Goal: Transaction & Acquisition: Purchase product/service

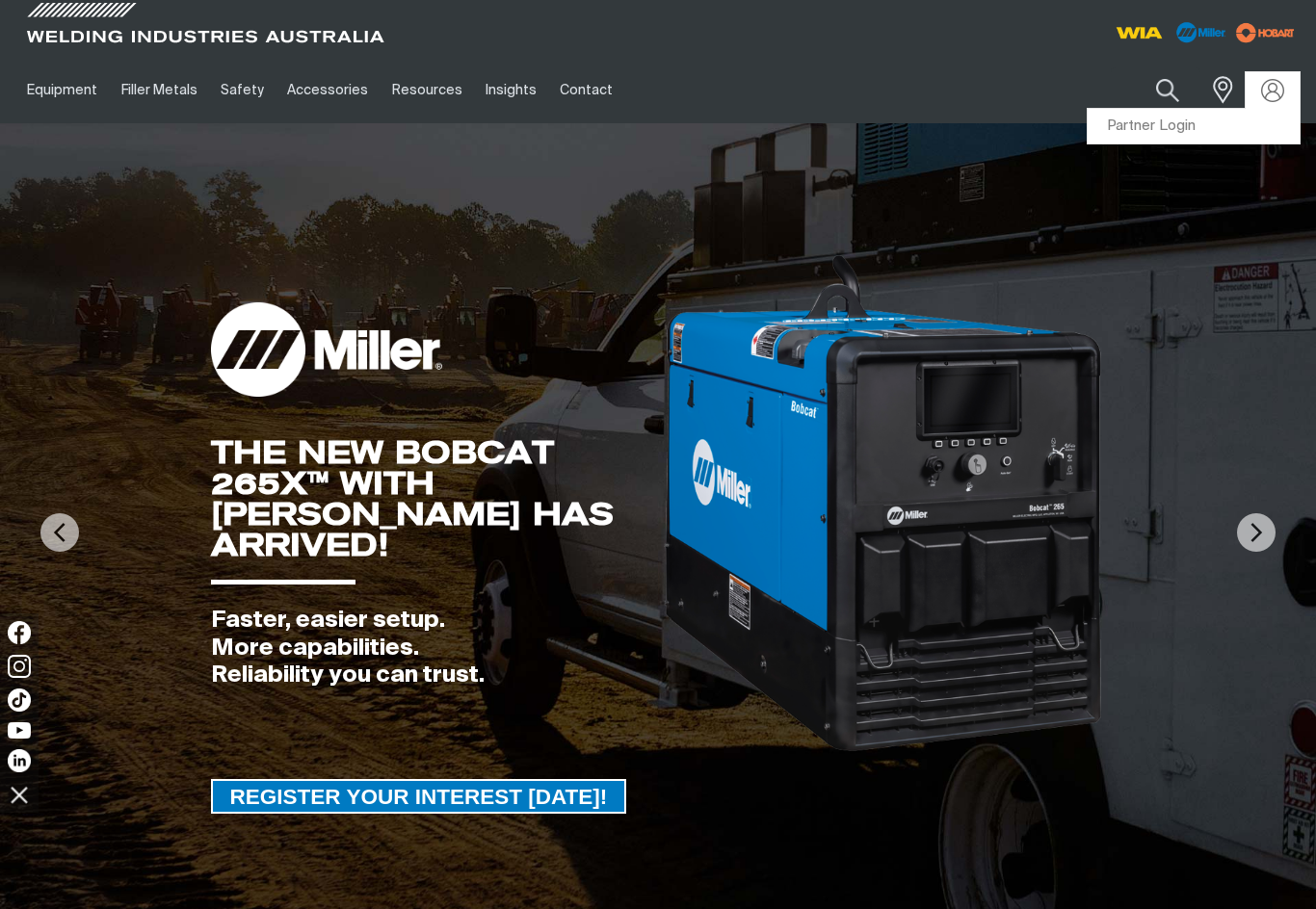
click at [1275, 91] on img at bounding box center [1272, 90] width 23 height 23
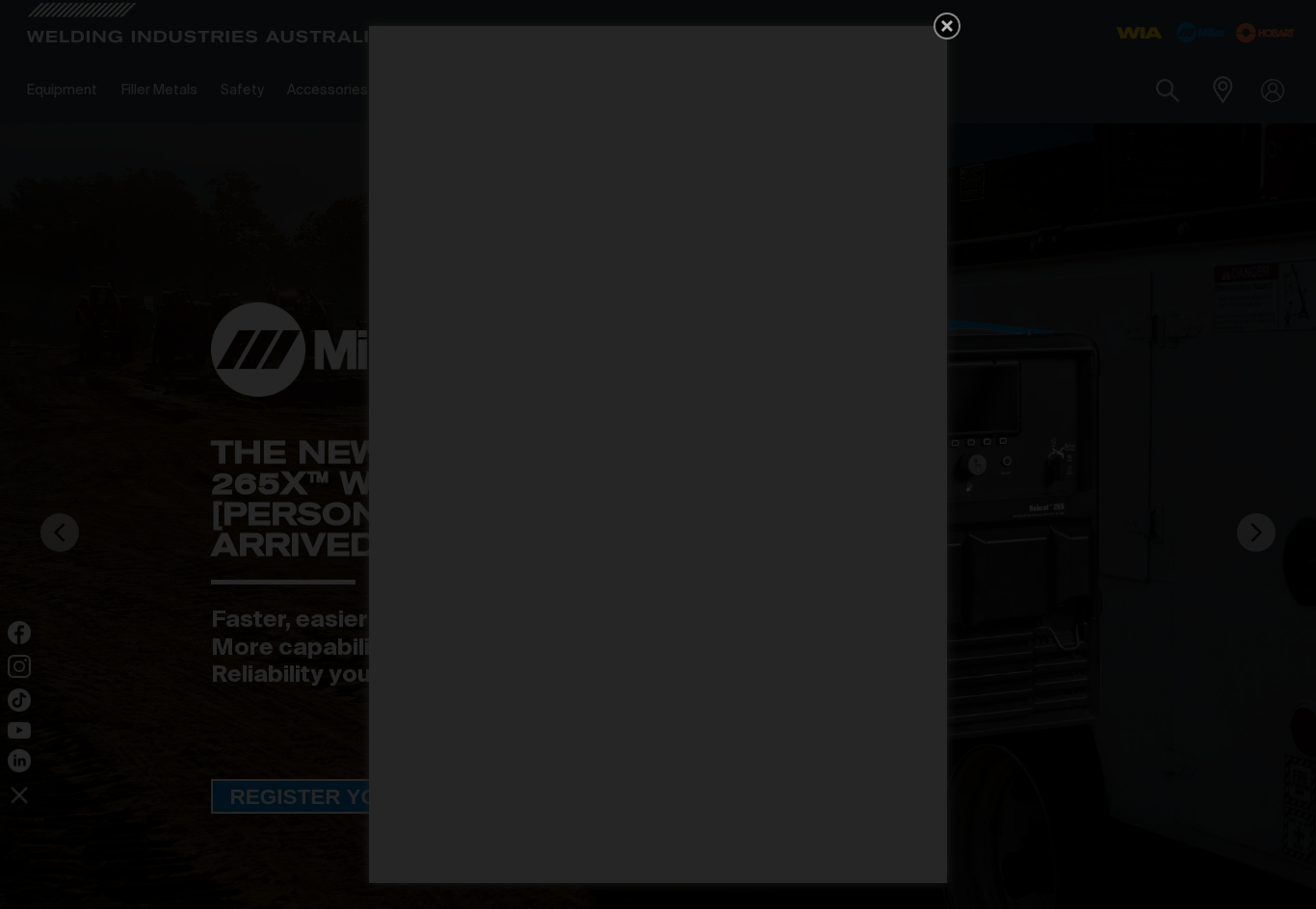
click at [1208, 133] on div "Get 5 WIA Welding Guides Free!" at bounding box center [658, 454] width 1316 height 909
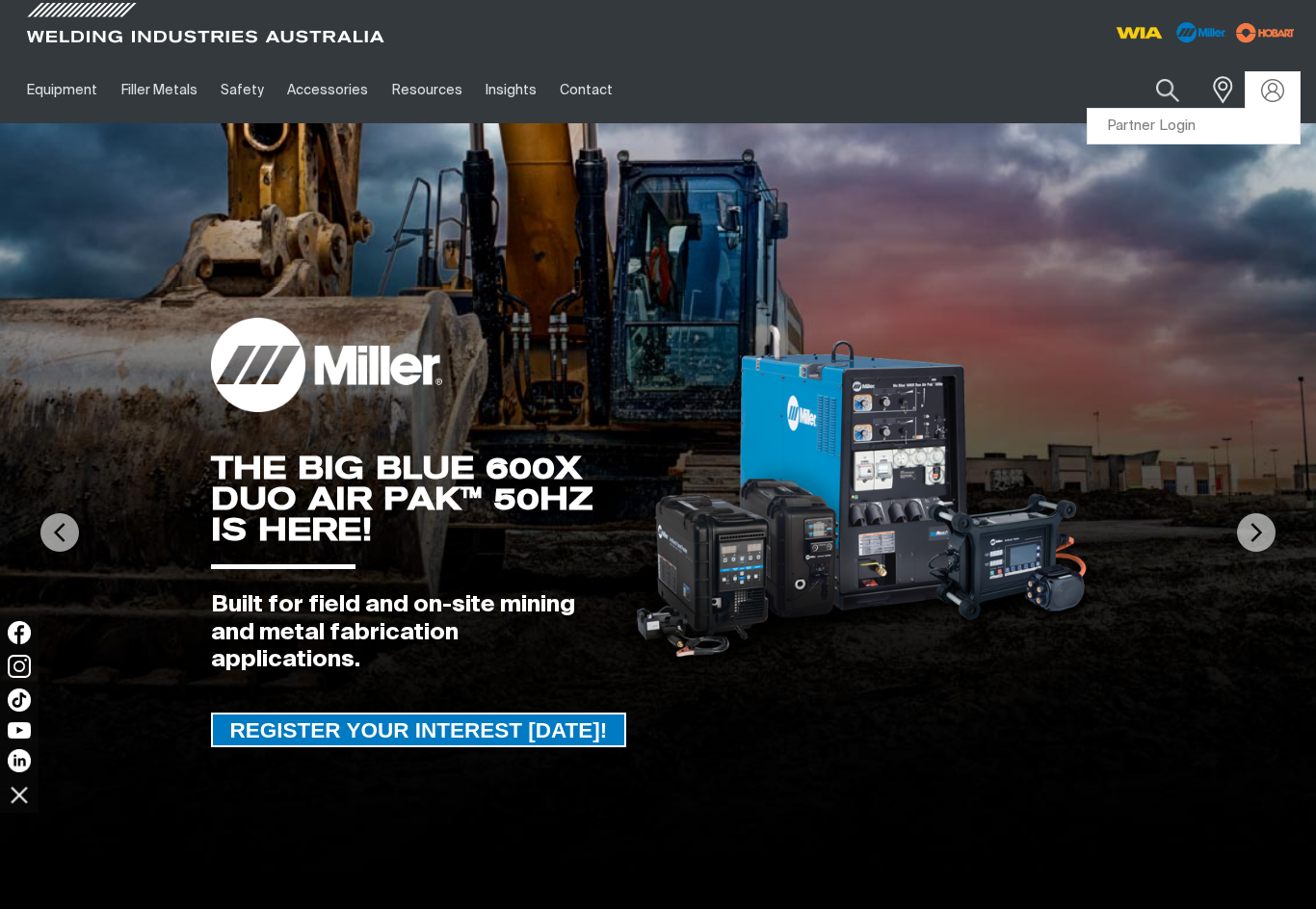
click at [1160, 128] on link "Partner Login" at bounding box center [1193, 127] width 212 height 35
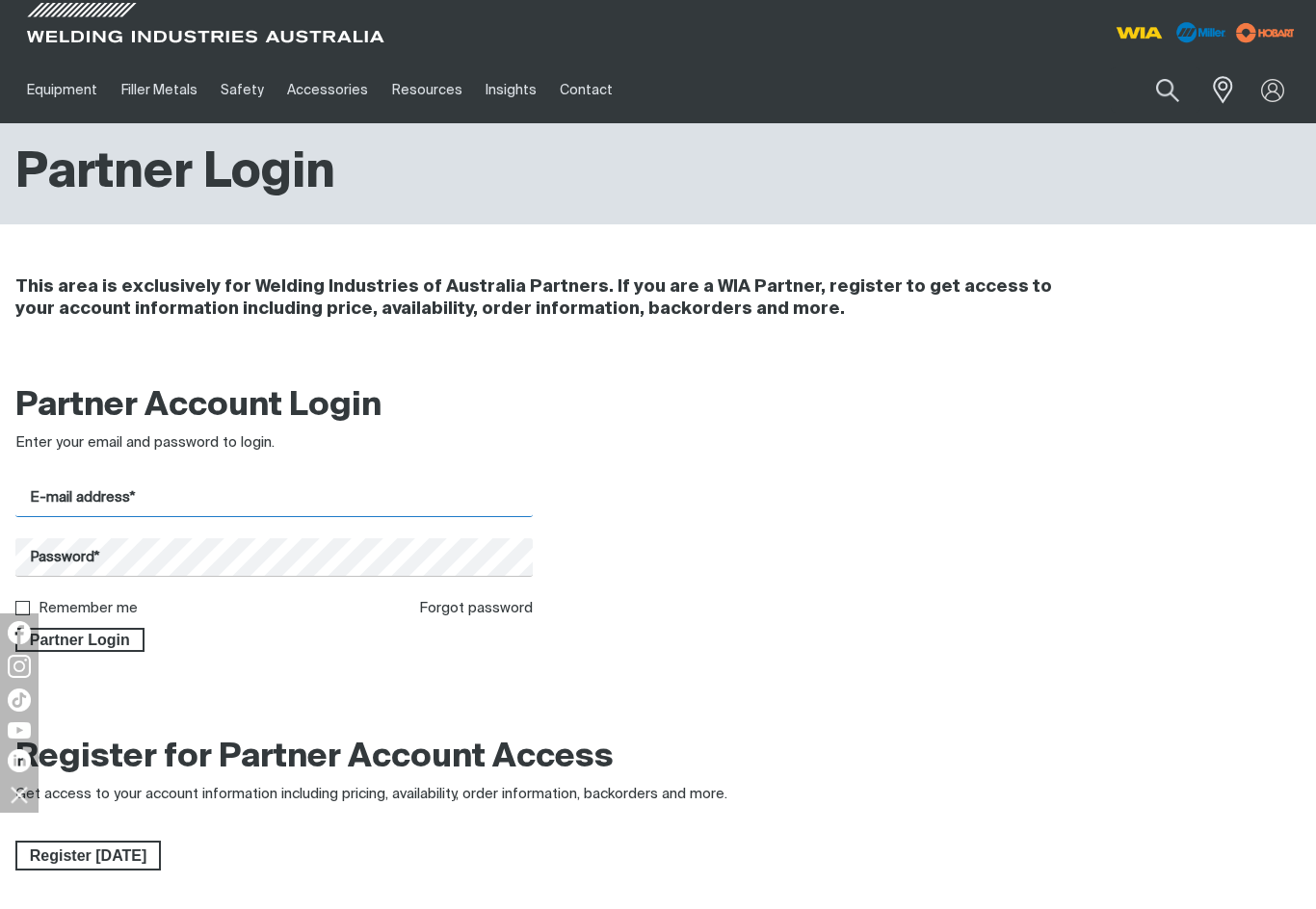
click at [481, 485] on input "E-mail address*" at bounding box center [274, 498] width 517 height 37
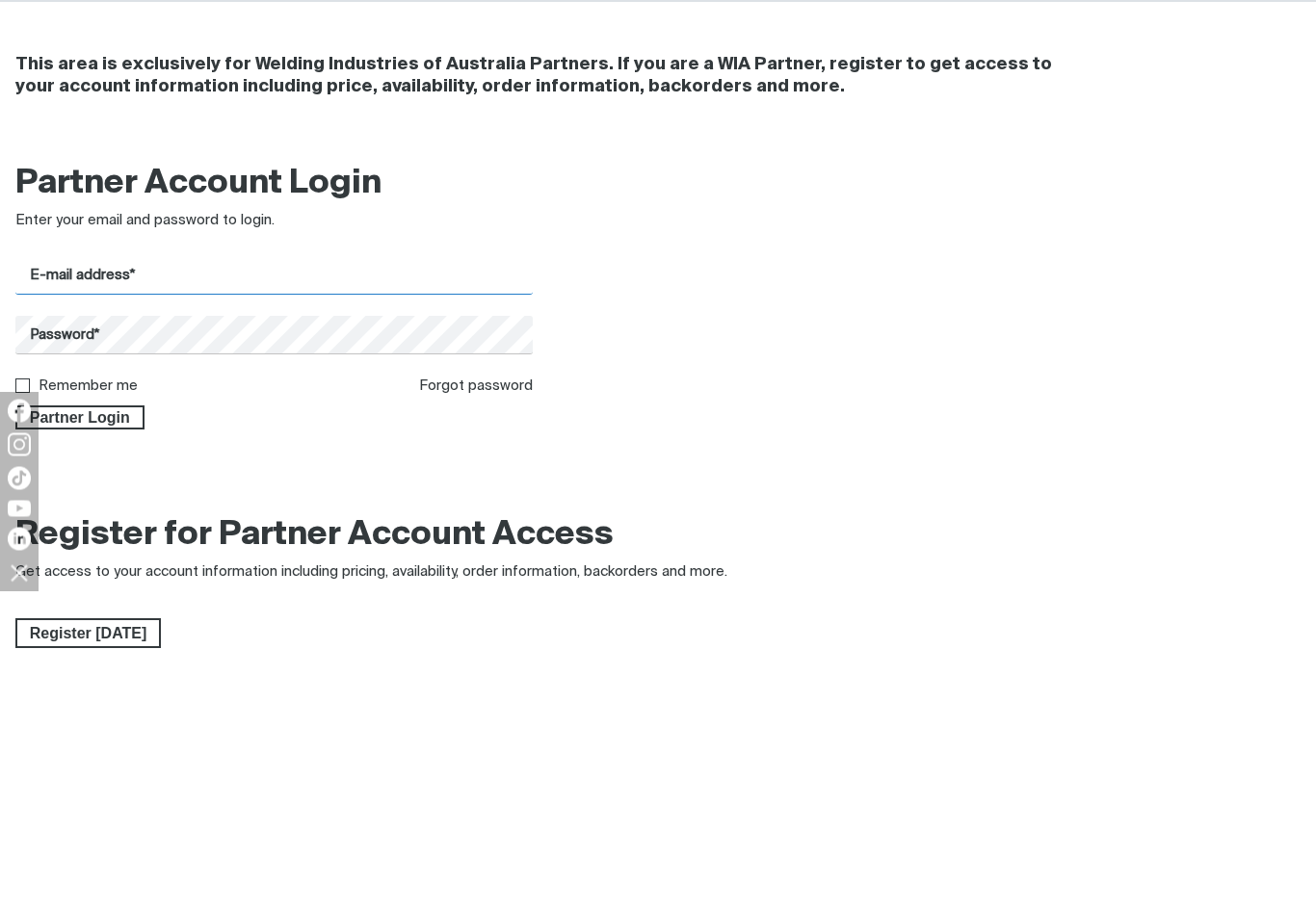
type input "[EMAIL_ADDRESS][DOMAIN_NAME]"
click at [79, 628] on button "Partner Login" at bounding box center [80, 640] width 129 height 25
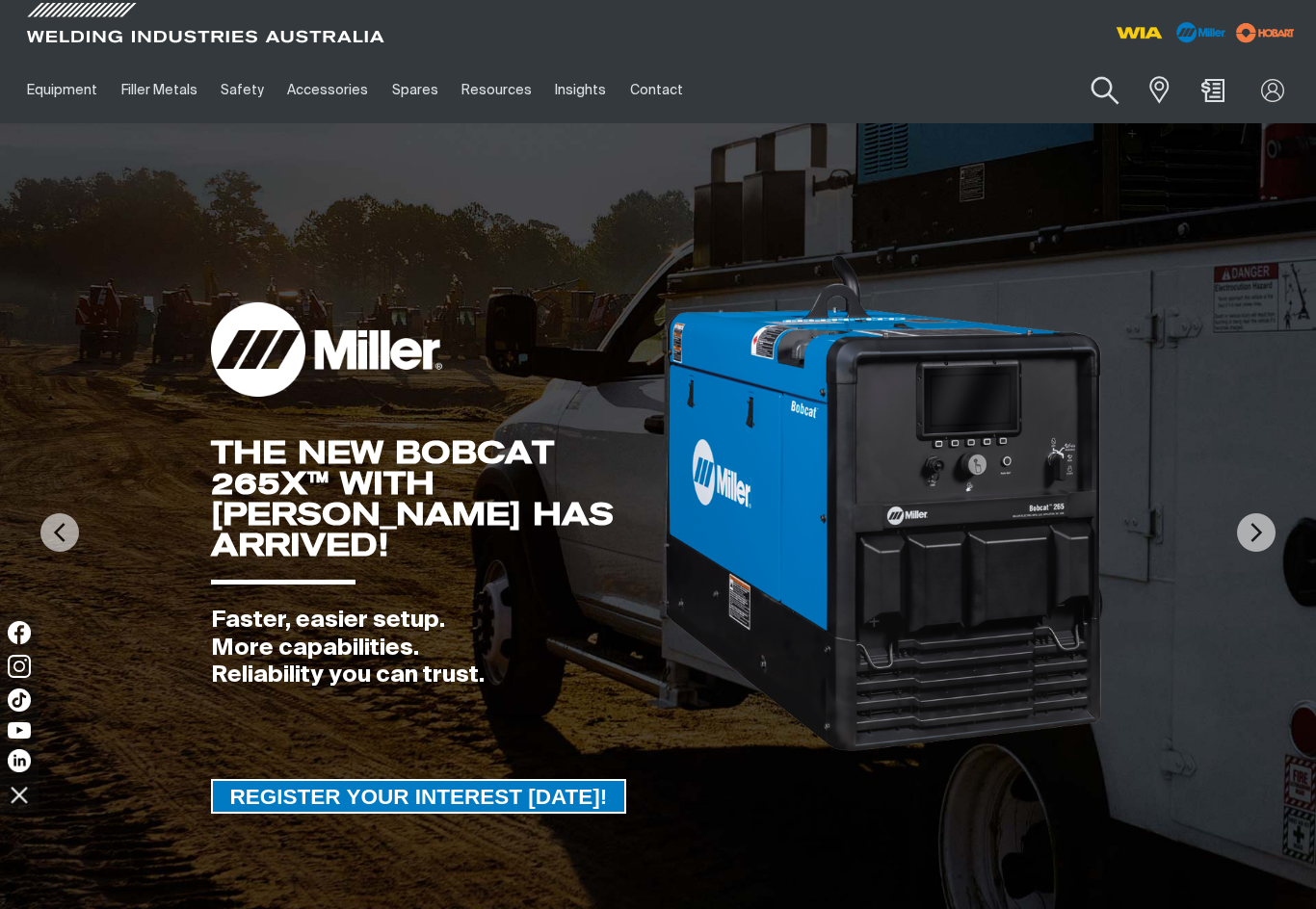
click at [1109, 90] on button "Search products" at bounding box center [1104, 92] width 78 height 55
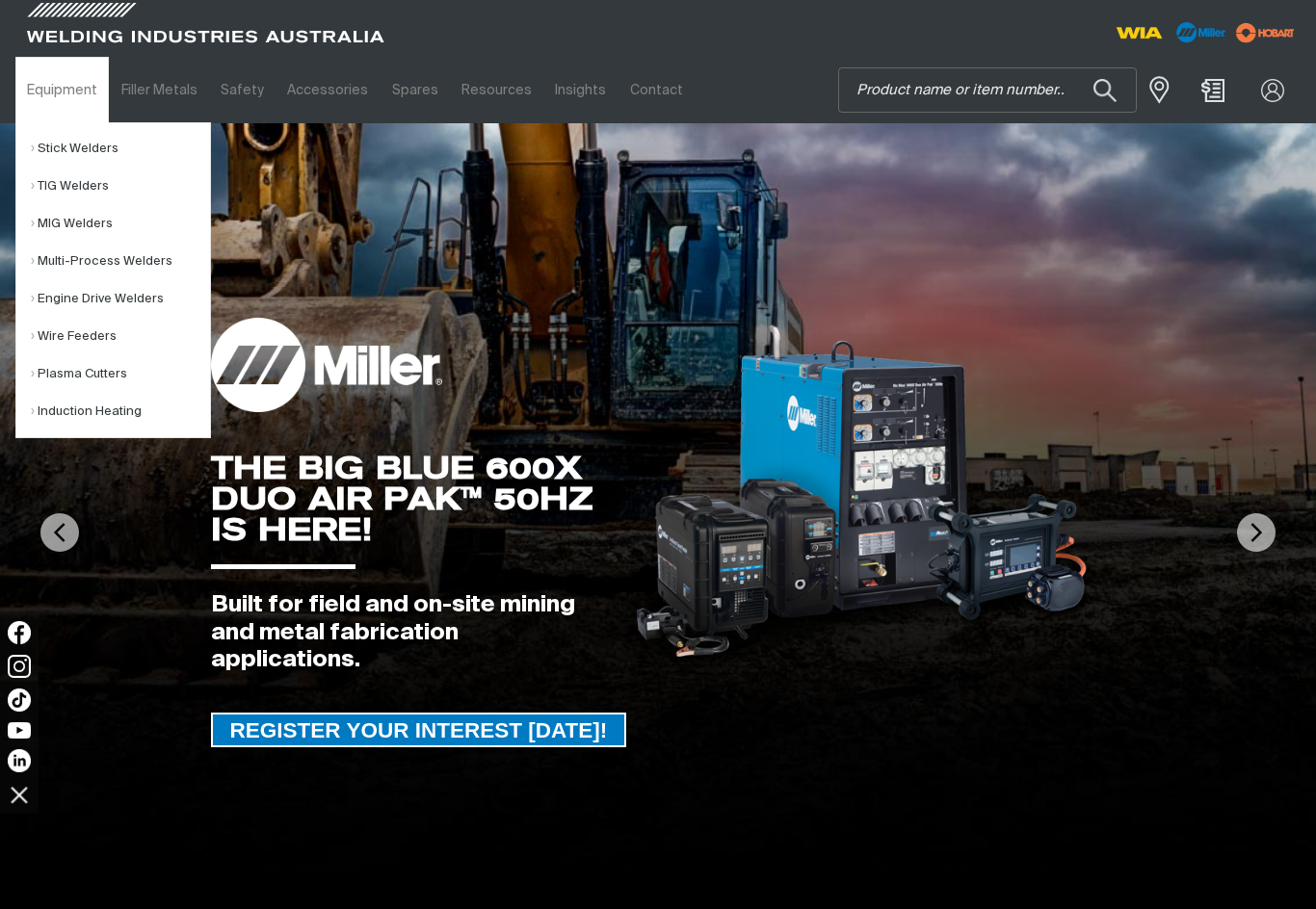
click at [405, 94] on link "Spares" at bounding box center [415, 90] width 69 height 66
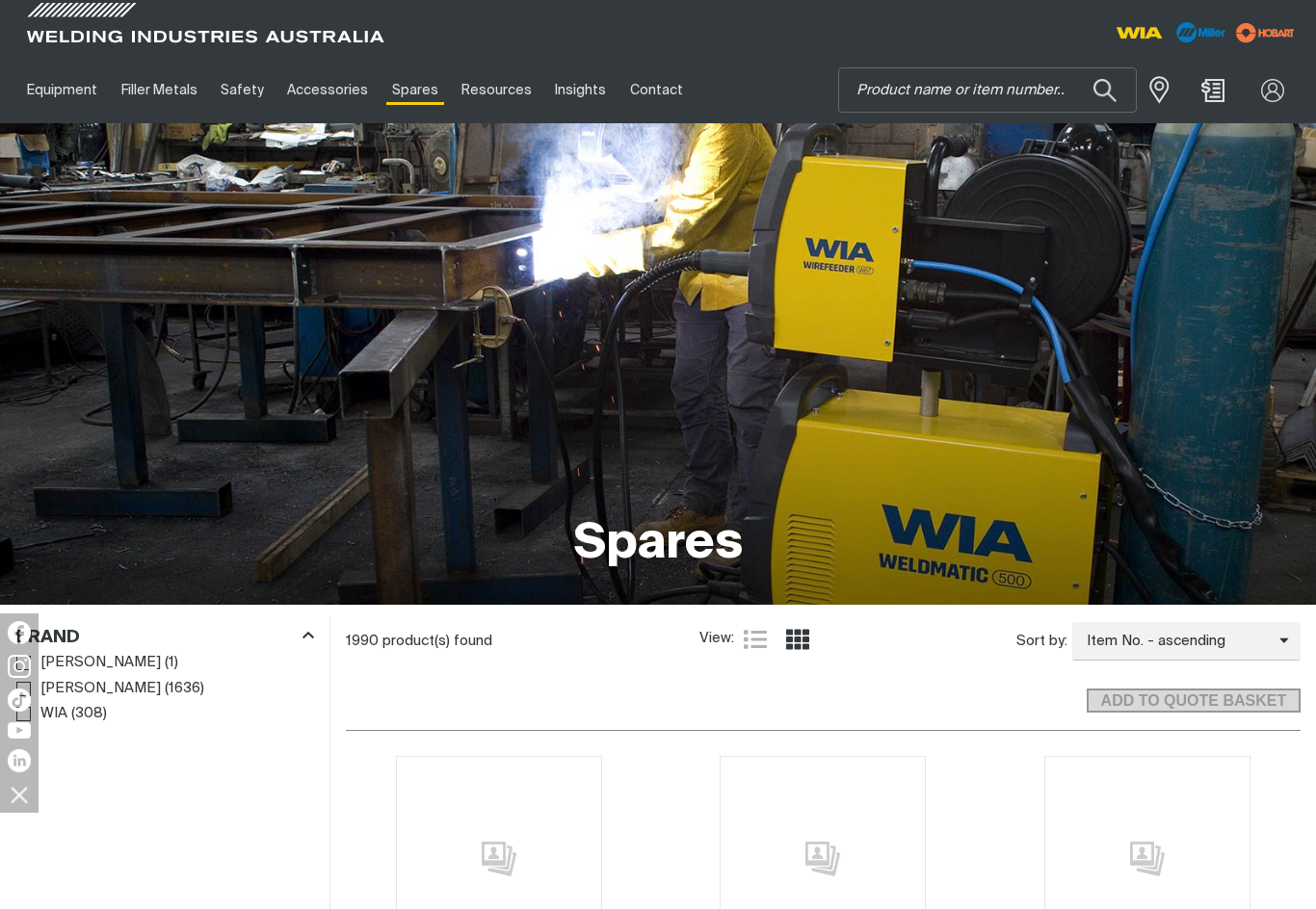
click at [405, 97] on link "Spares" at bounding box center [415, 90] width 69 height 66
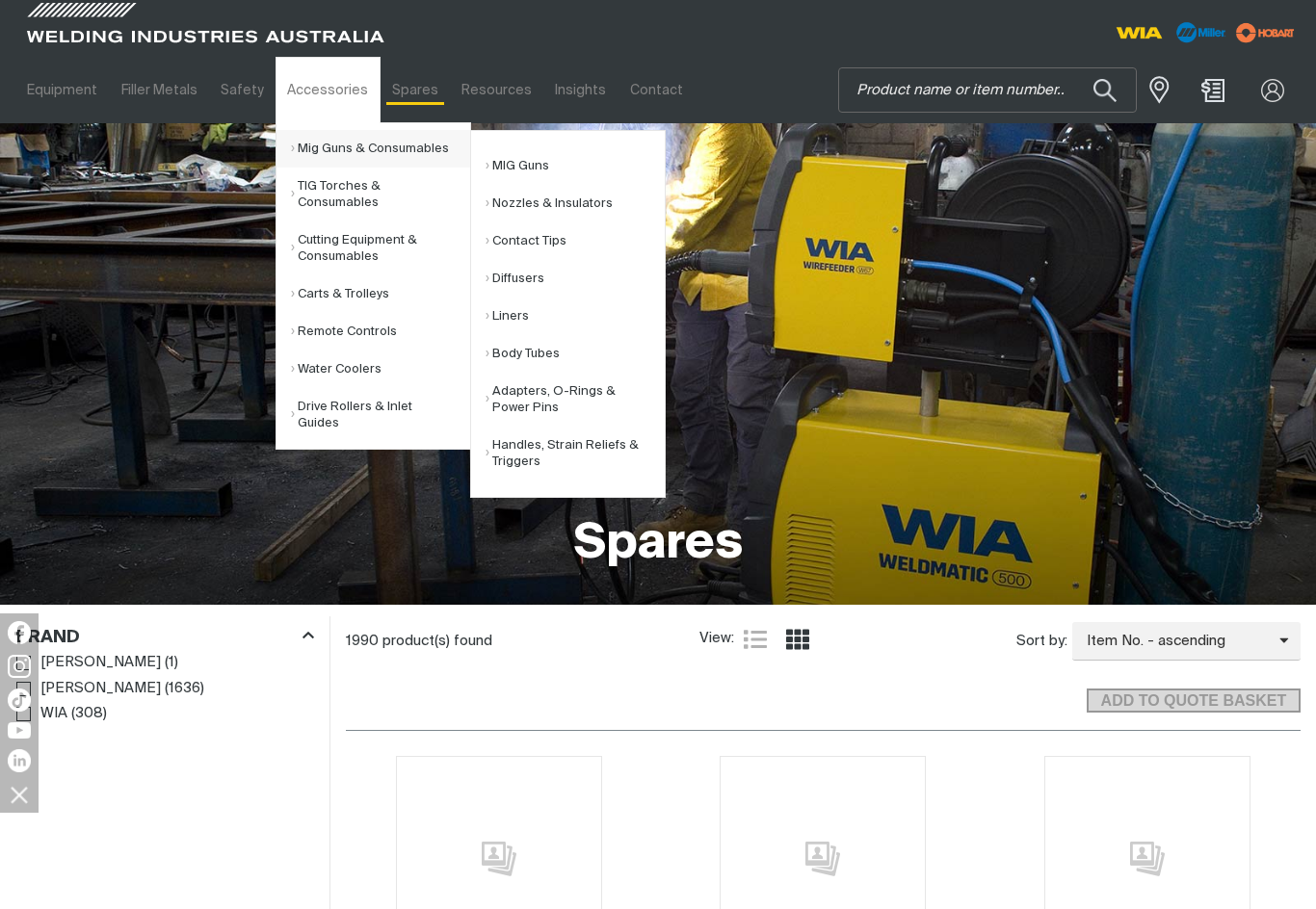
click at [575, 208] on link "Nozzles & Insulators" at bounding box center [575, 204] width 179 height 37
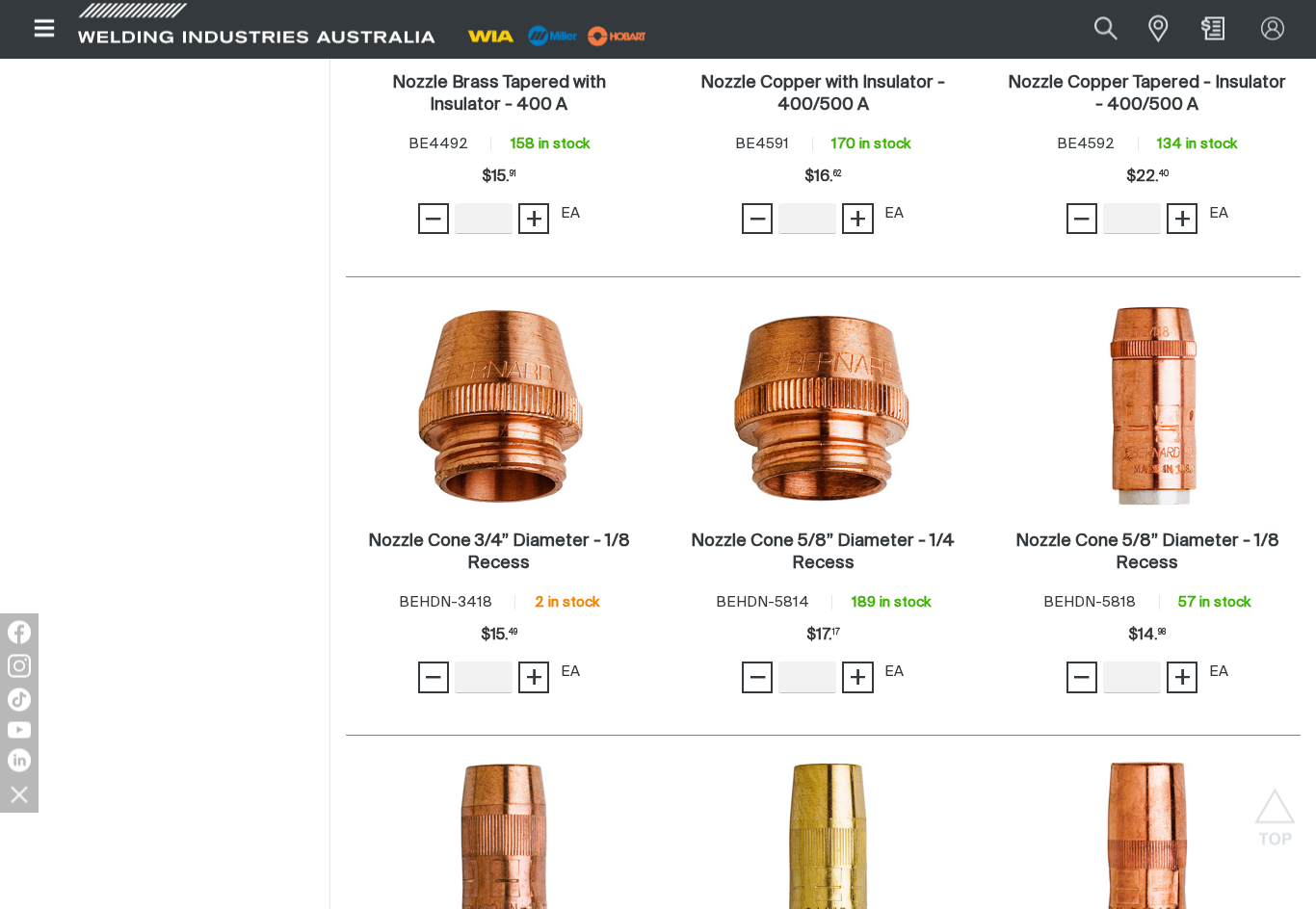
scroll to position [2349, 0]
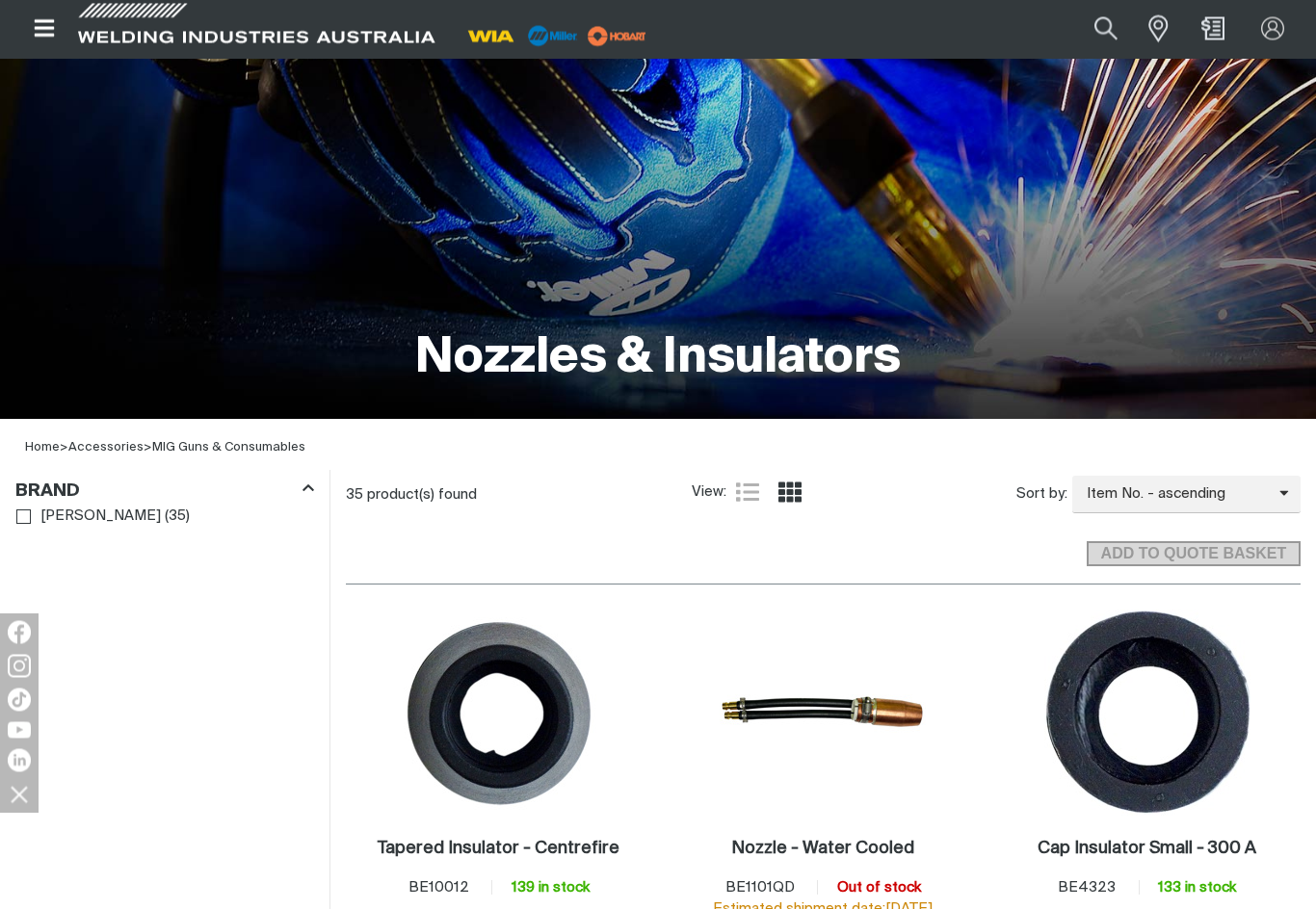
scroll to position [186, 0]
click at [1107, 30] on button "Search products" at bounding box center [1105, 29] width 78 height 52
click at [980, 34] on input "Search" at bounding box center [988, 30] width 296 height 41
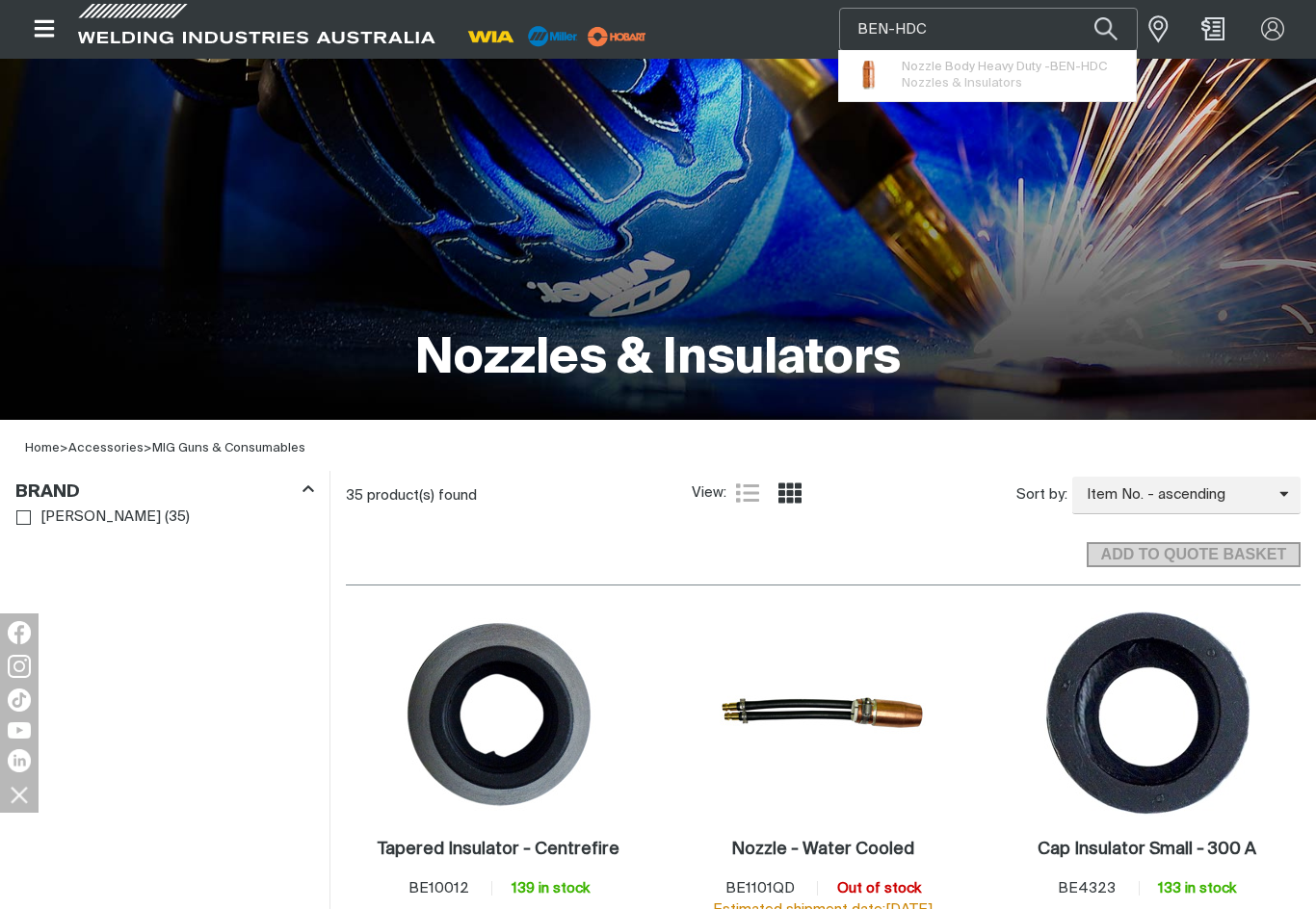
type input "BEN-HDC"
click at [1105, 28] on button "Search products" at bounding box center [1105, 30] width 66 height 43
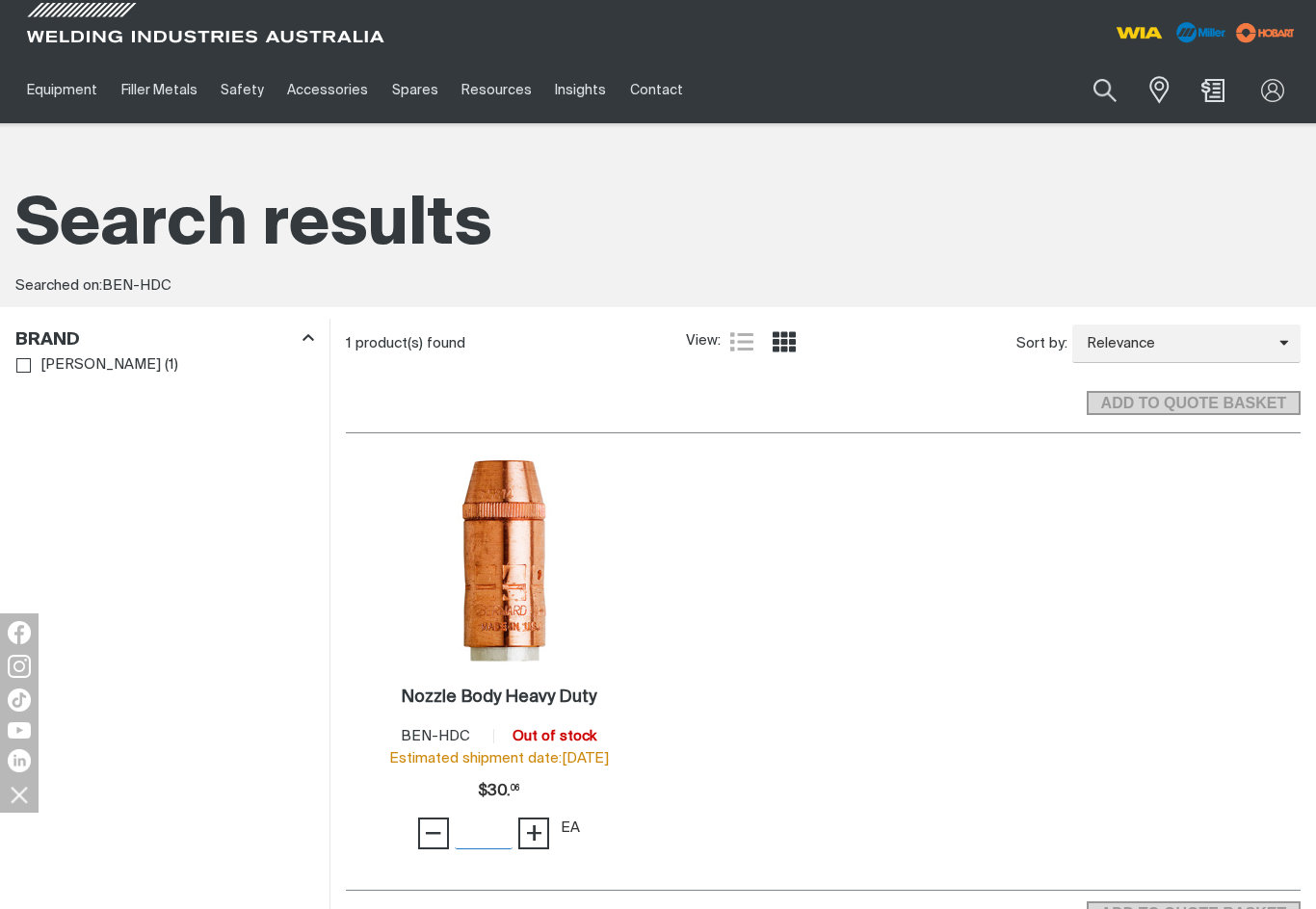
click at [540, 834] on span "+" at bounding box center [534, 832] width 19 height 32
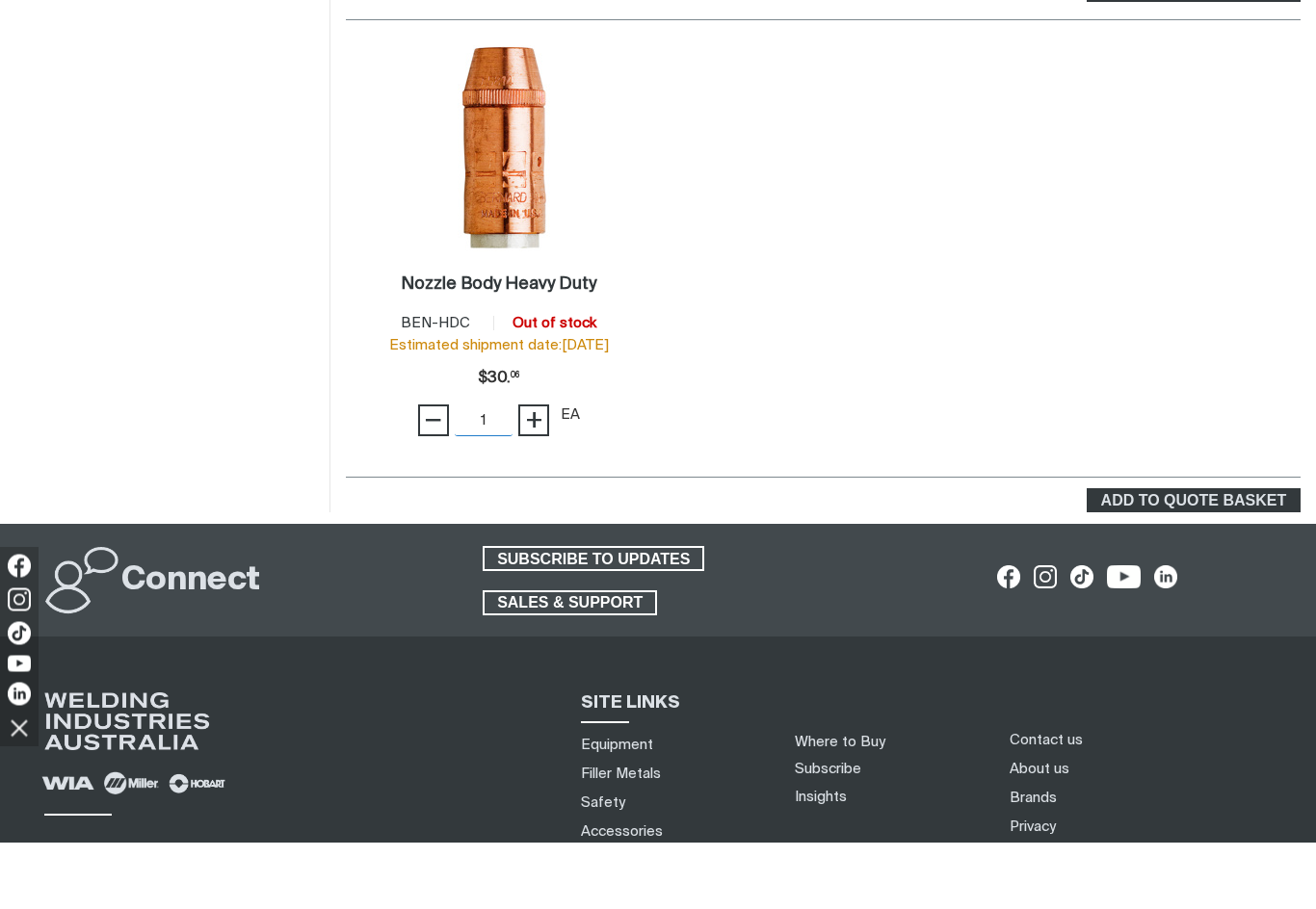
click at [538, 471] on span "+" at bounding box center [534, 487] width 19 height 32
click at [544, 471] on span "+" at bounding box center [534, 487] width 19 height 32
click at [543, 471] on span "+" at bounding box center [534, 487] width 19 height 32
click at [548, 472] on button "+" at bounding box center [533, 487] width 31 height 31
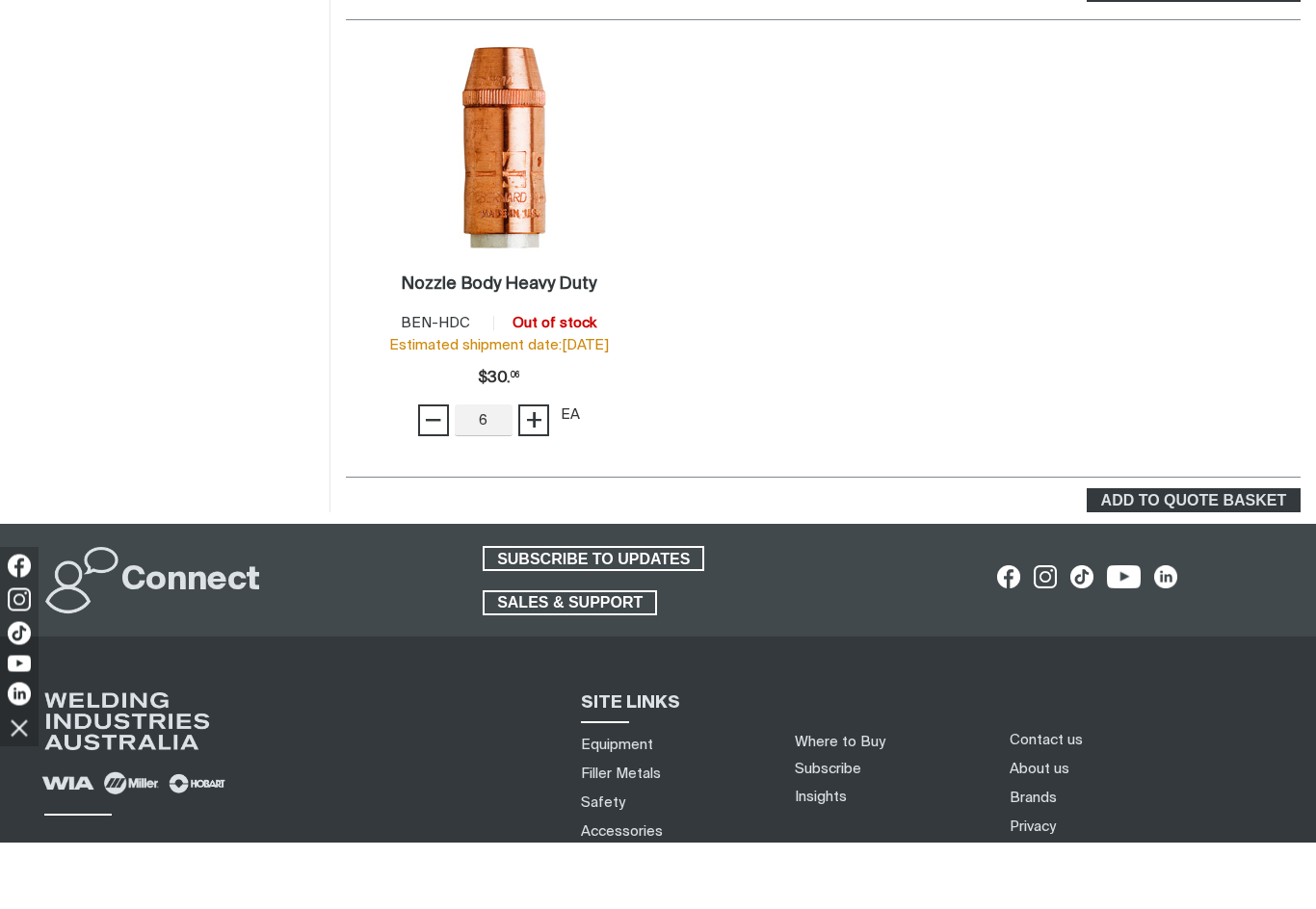
click at [551, 472] on div "− 6 Quantity +" at bounding box center [487, 487] width 138 height 31
click at [535, 471] on span "+" at bounding box center [534, 487] width 19 height 32
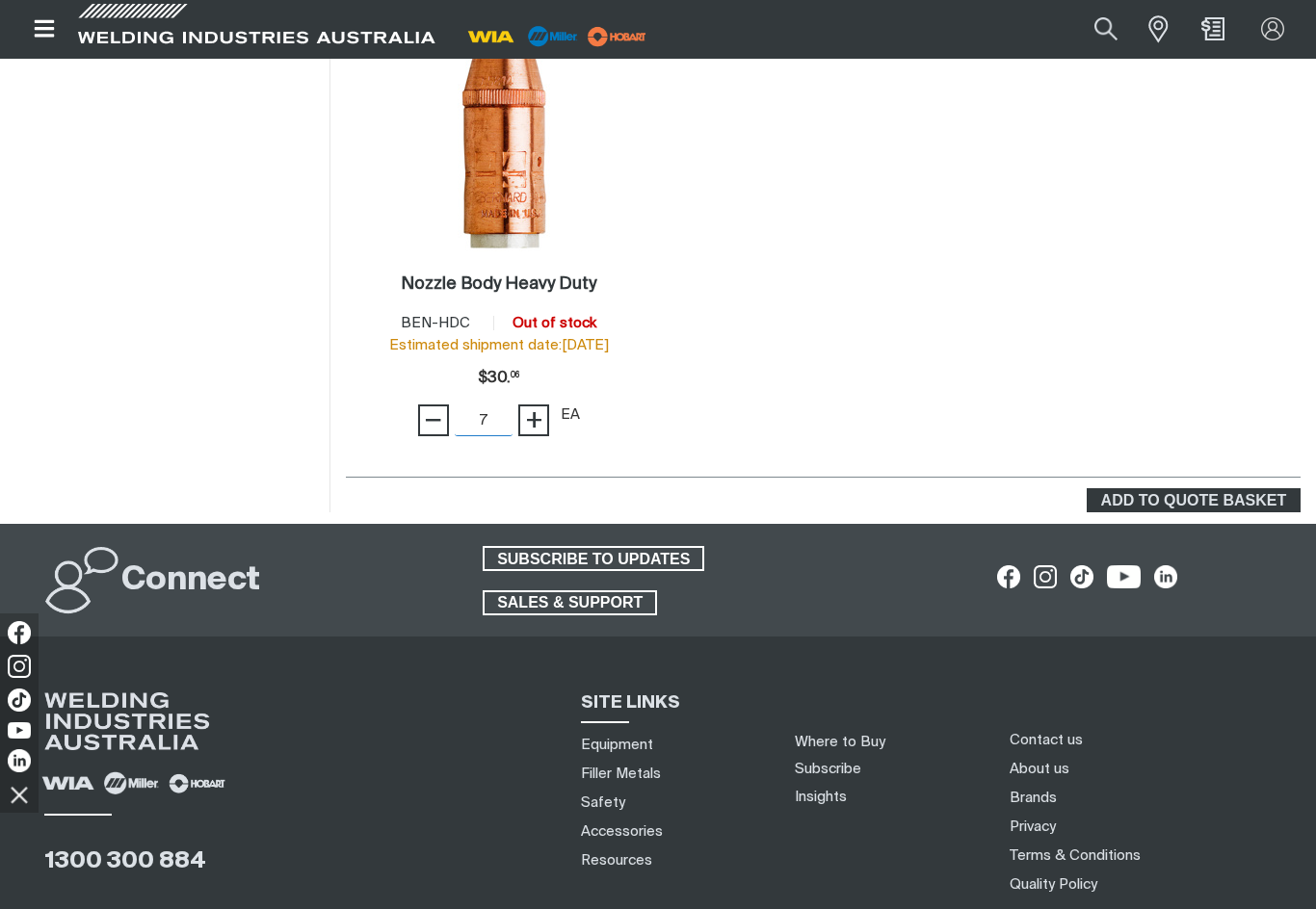
click at [534, 417] on span "+" at bounding box center [534, 420] width 19 height 32
click at [542, 424] on span "+" at bounding box center [534, 421] width 19 height 32
click at [542, 423] on span "+" at bounding box center [534, 421] width 19 height 32
type input "10"
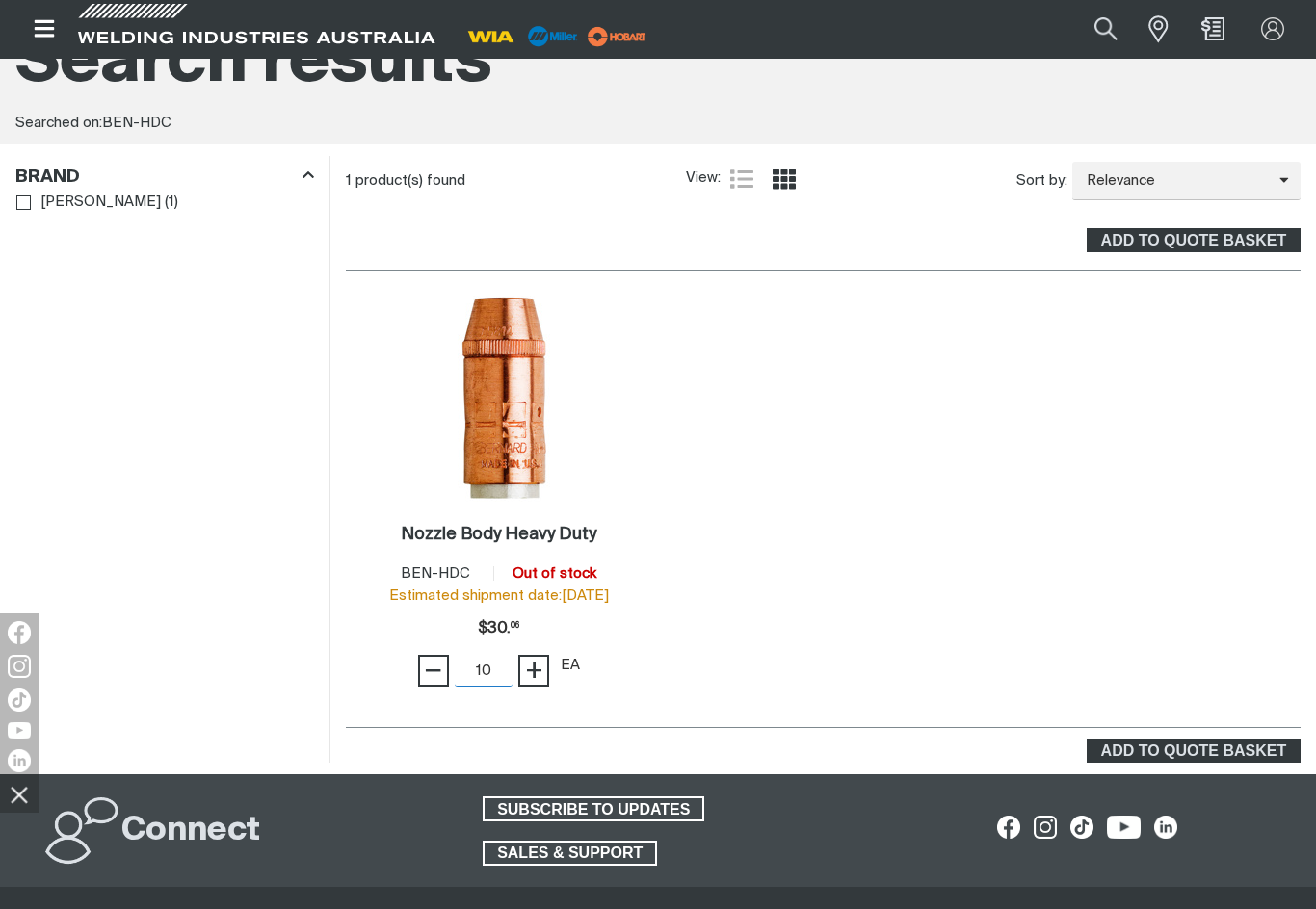
scroll to position [0, 0]
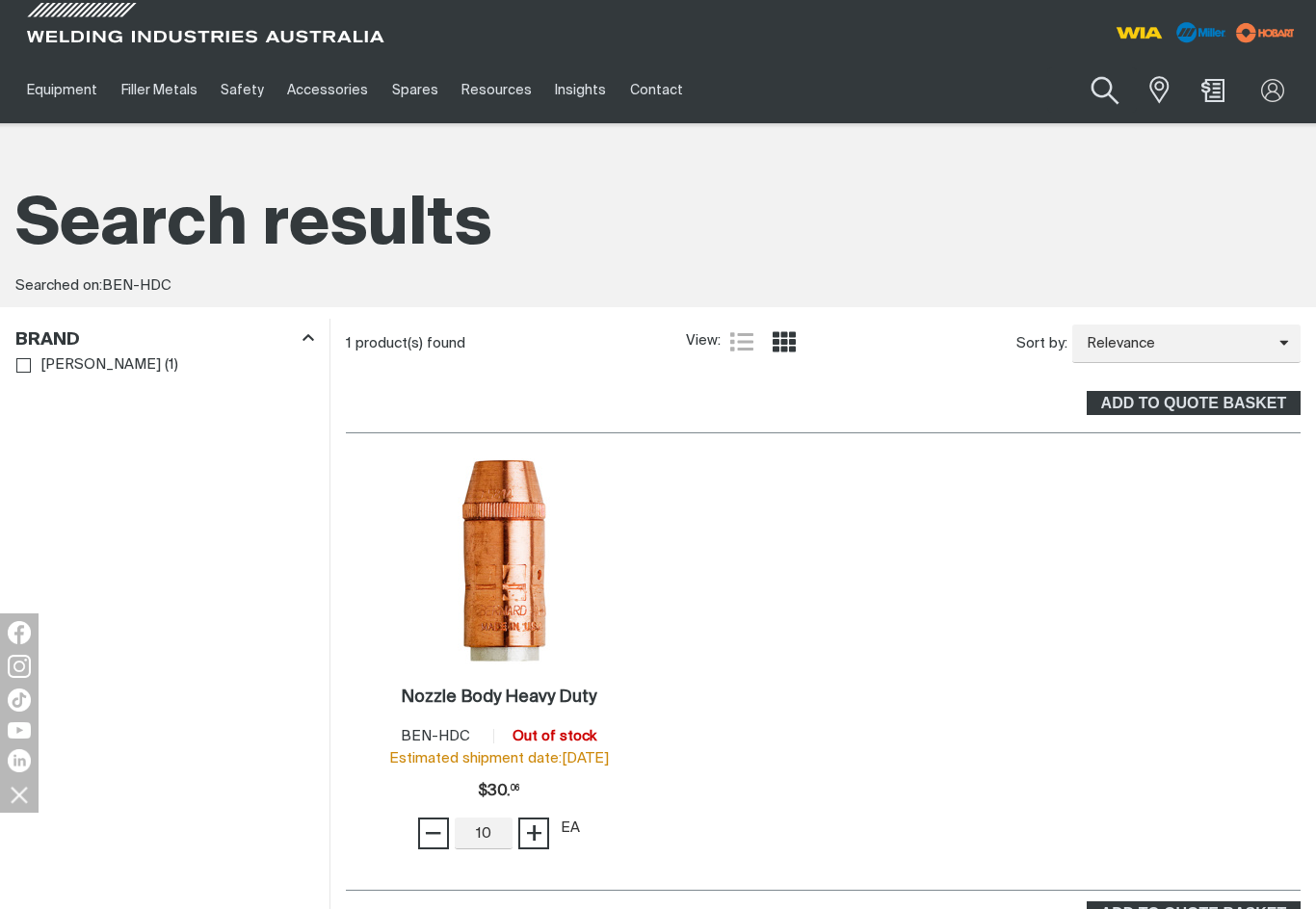
click at [1098, 94] on button "Search products" at bounding box center [1104, 92] width 78 height 55
click at [1026, 96] on input "BEN-HDC" at bounding box center [987, 90] width 296 height 43
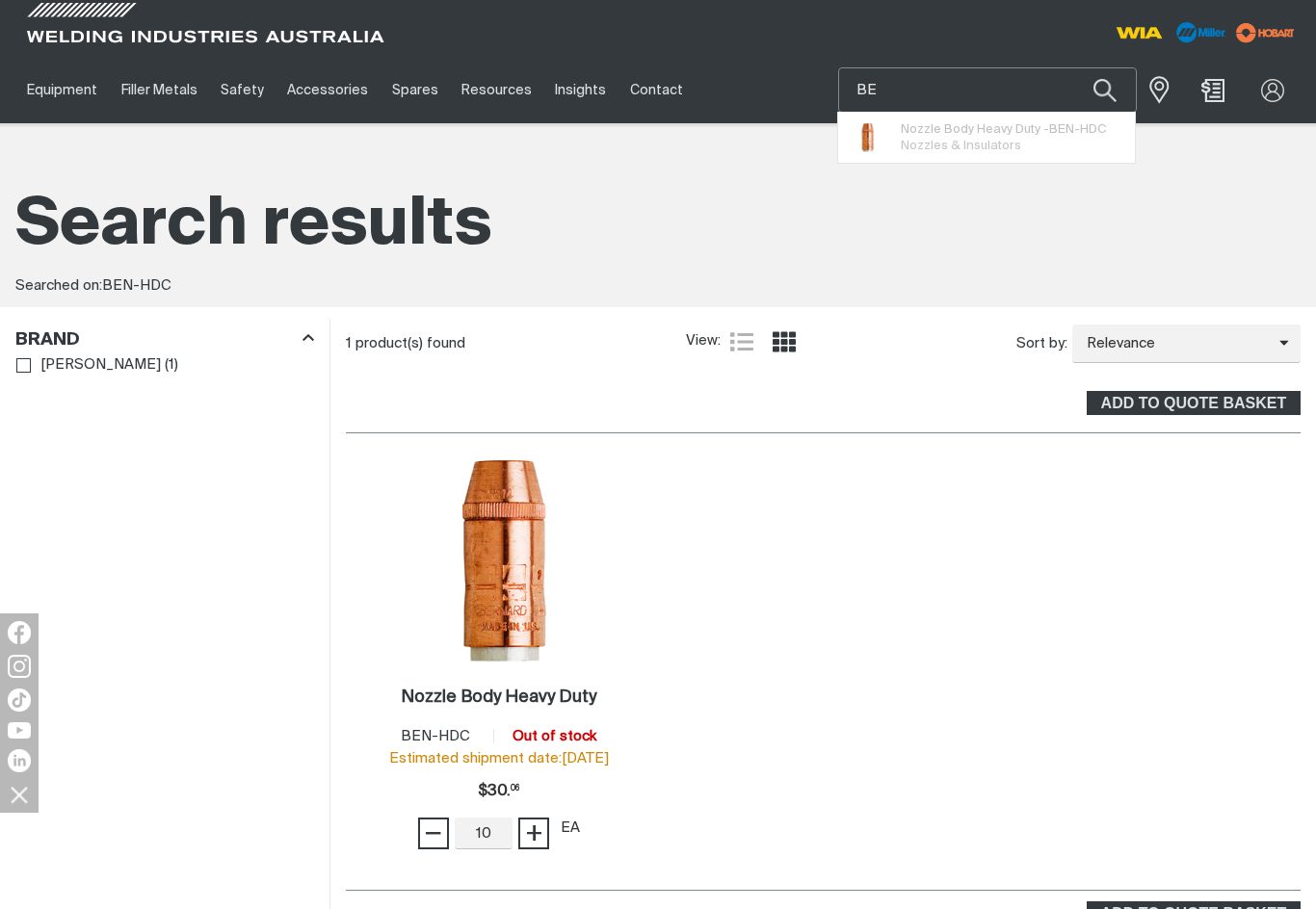
type input "B"
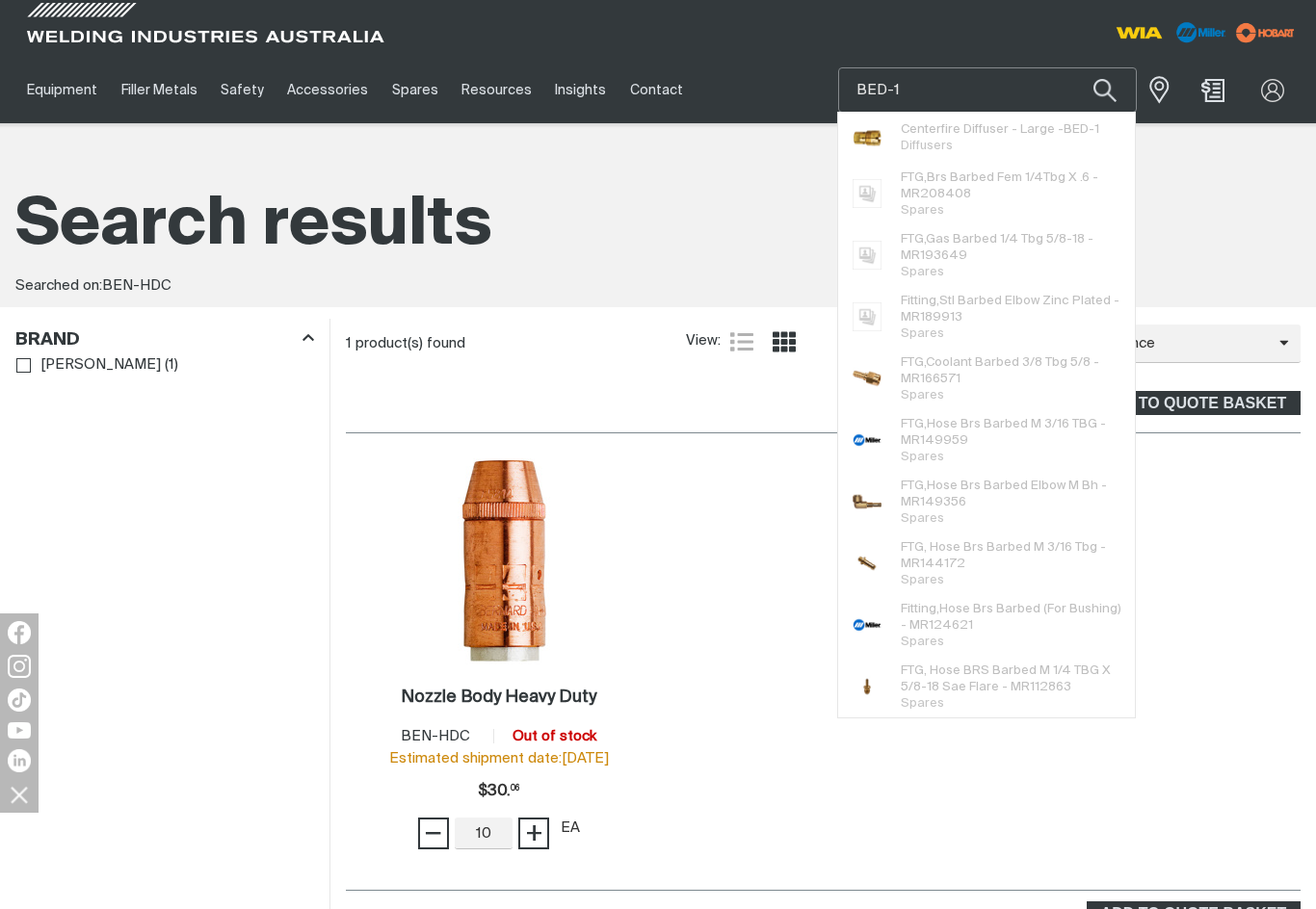
type input "BED-1"
click at [1104, 90] on button "Search products" at bounding box center [1104, 90] width 66 height 45
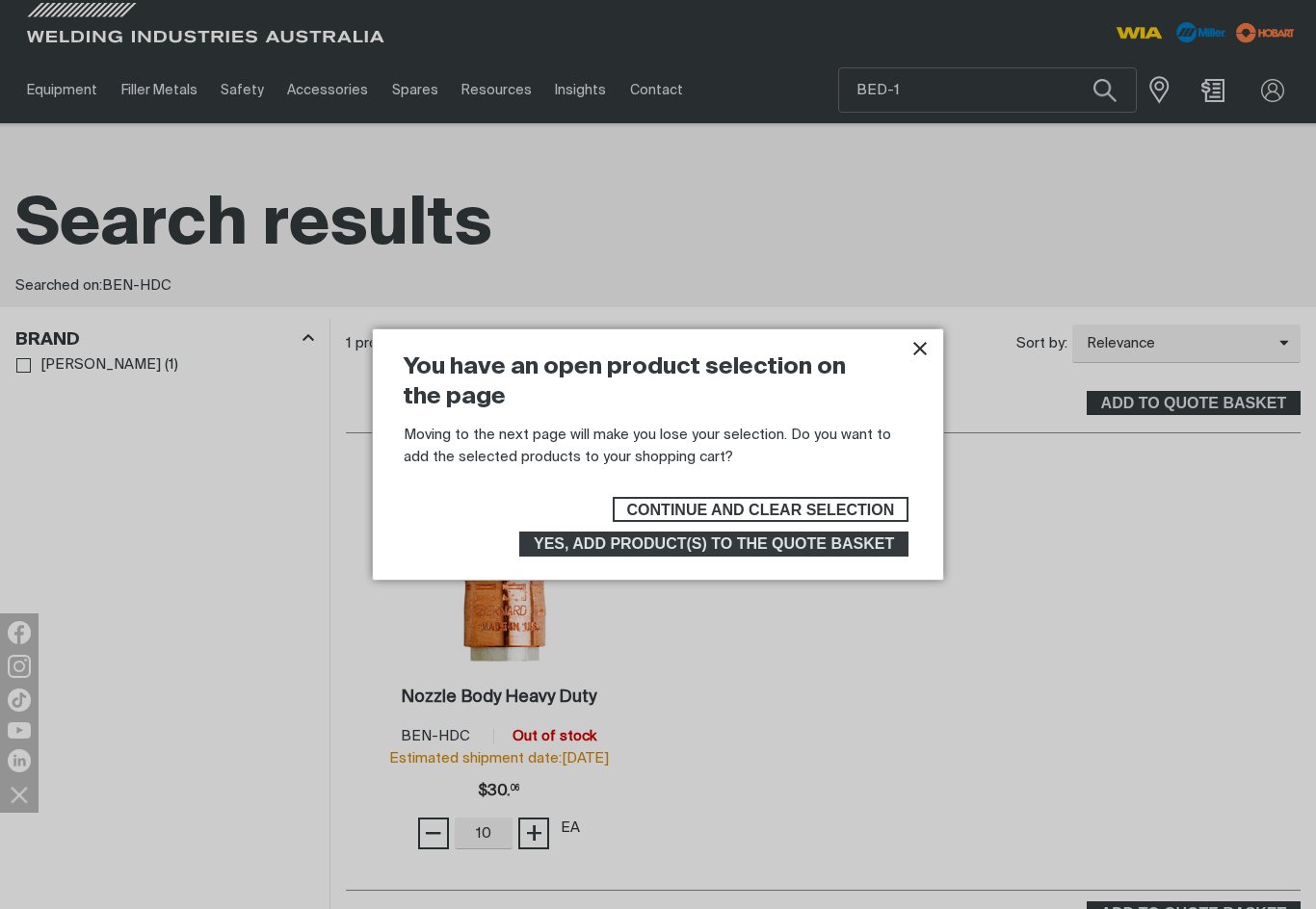
click at [914, 360] on icon "Close pop-up overlay" at bounding box center [919, 348] width 23 height 23
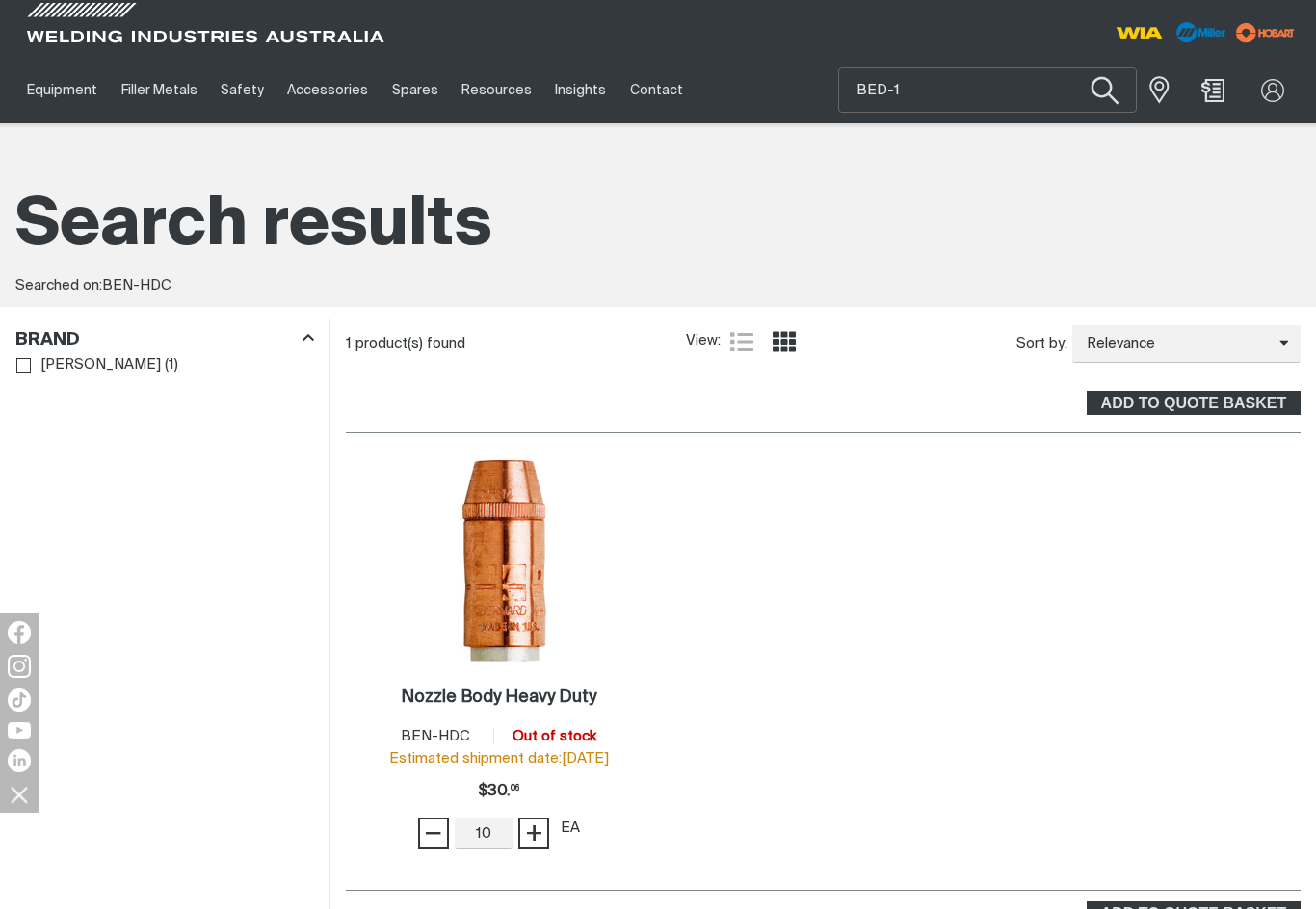
click at [1105, 99] on button "Search products" at bounding box center [1104, 92] width 78 height 55
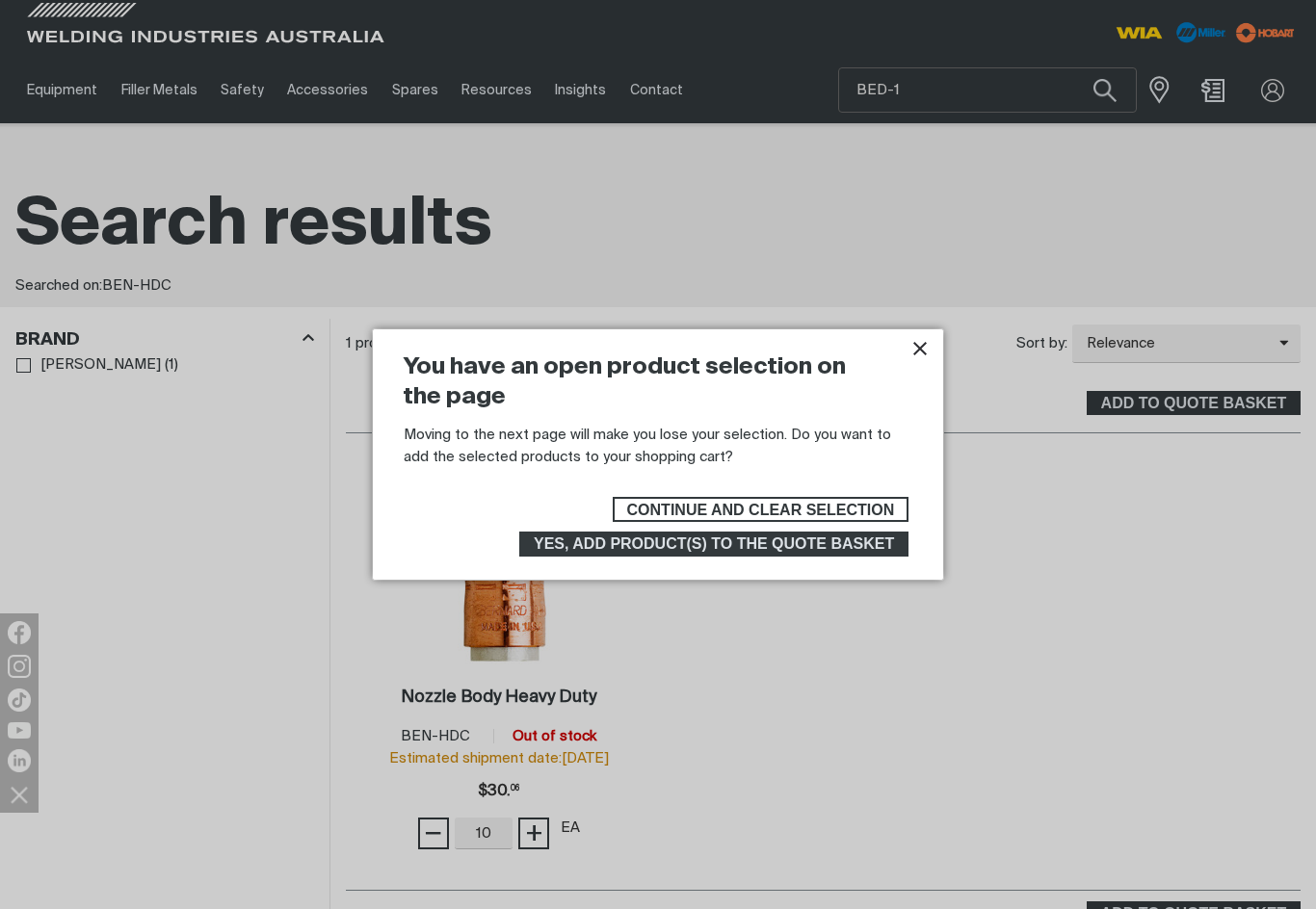
click at [830, 506] on span "Continue and clear selection" at bounding box center [761, 509] width 268 height 25
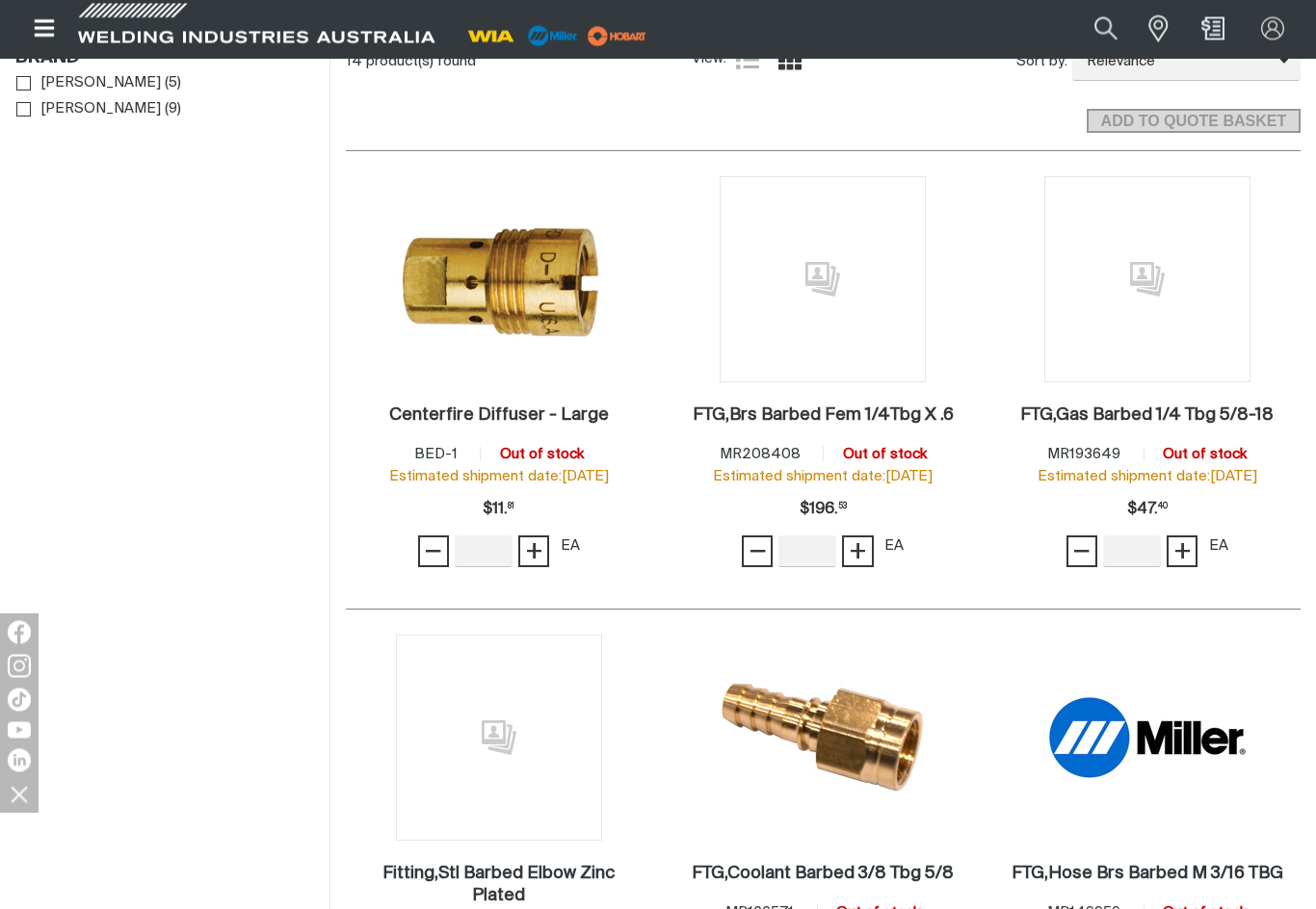
scroll to position [283, 0]
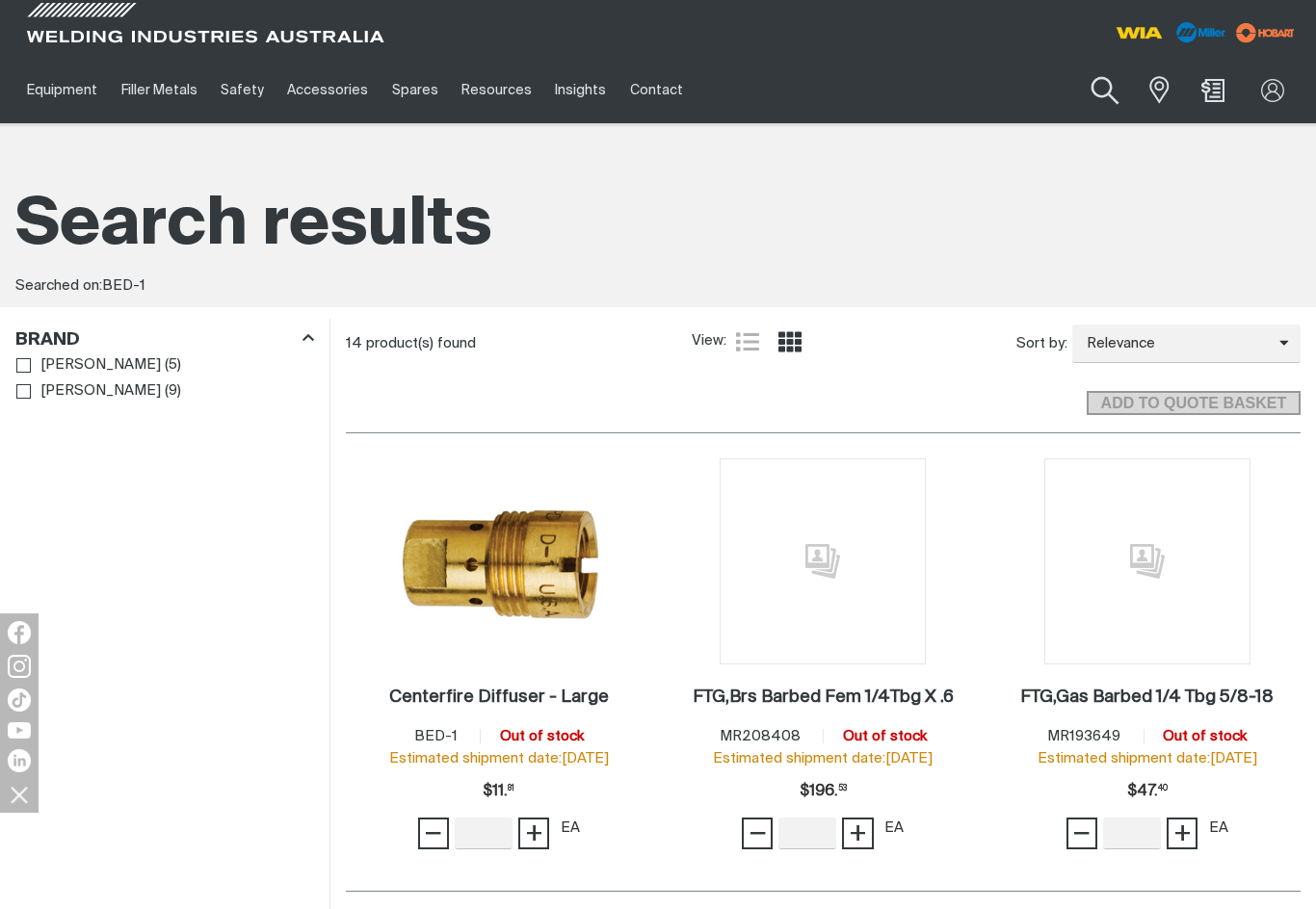
click at [1101, 89] on button "Search products" at bounding box center [1104, 92] width 78 height 55
click at [985, 89] on input "BED-1" at bounding box center [987, 90] width 296 height 43
type input "B"
type input "BEHDN-5814"
click at [1018, 153] on span "Nozzles & Insulators" at bounding box center [960, 159] width 120 height 13
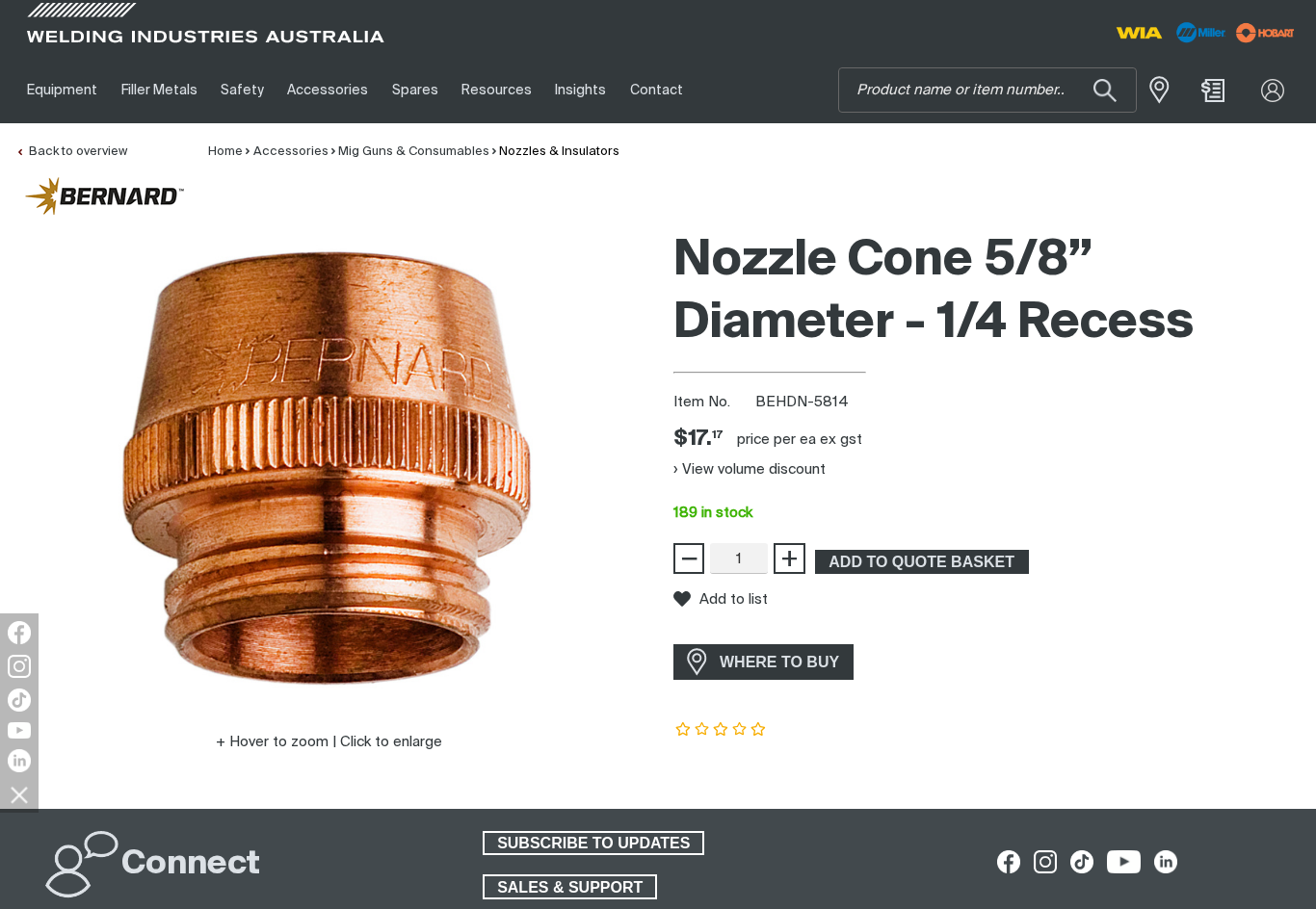
click at [709, 468] on button "View volume discount" at bounding box center [750, 469] width 153 height 31
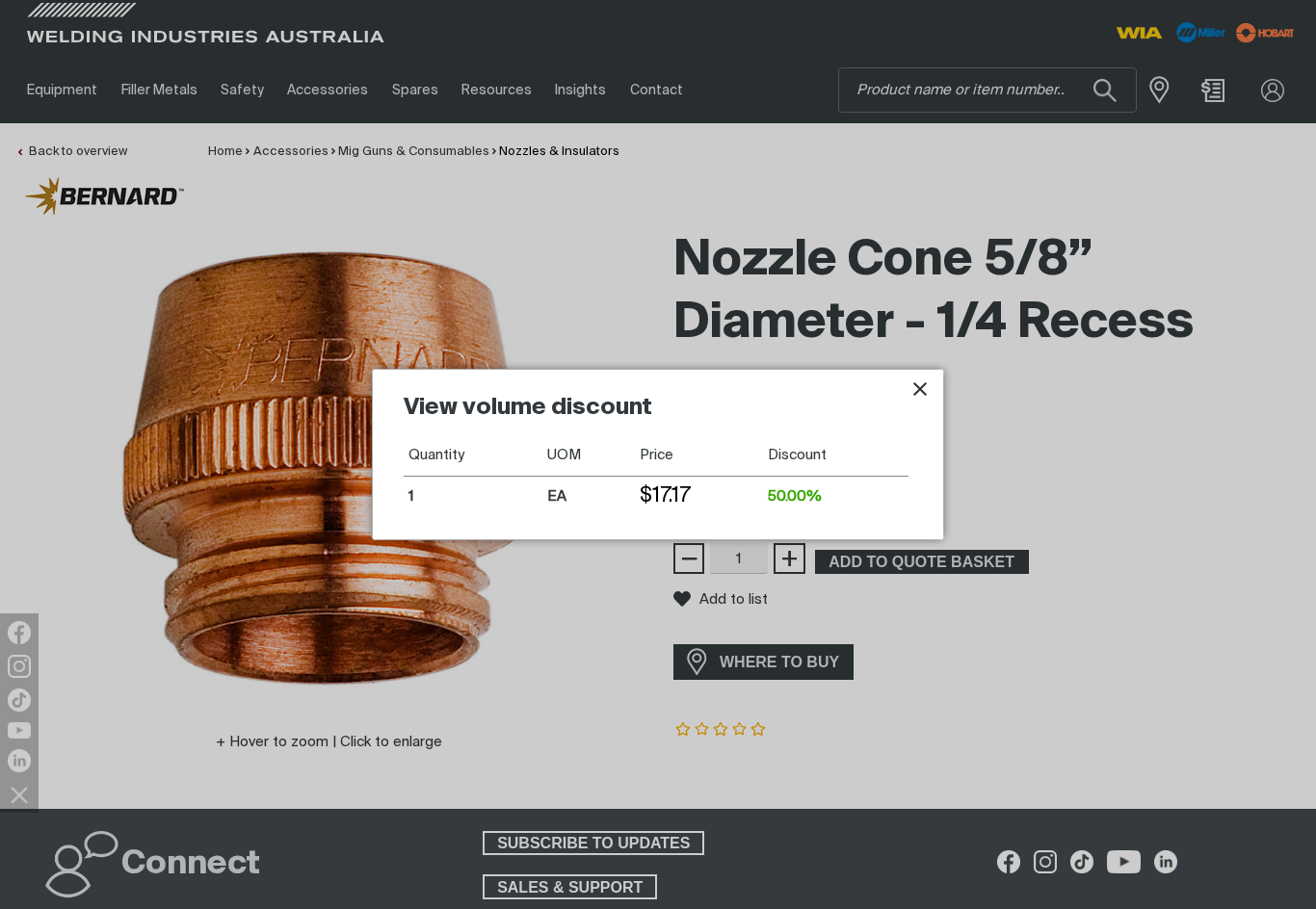
click at [1195, 487] on div at bounding box center [658, 454] width 1316 height 909
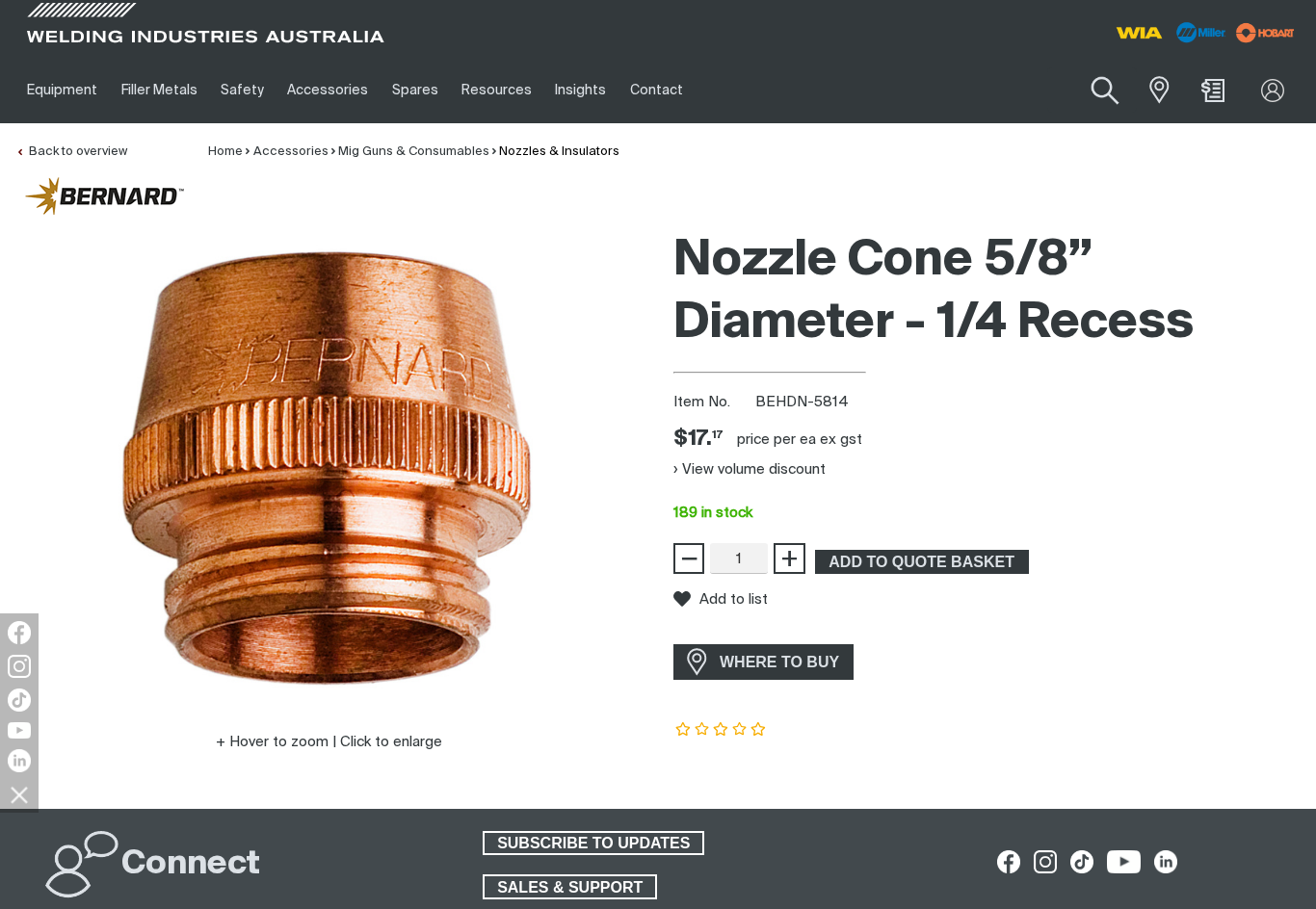
click at [1111, 95] on button "Search products" at bounding box center [1104, 92] width 78 height 55
click at [1039, 92] on input "Search" at bounding box center [987, 90] width 296 height 43
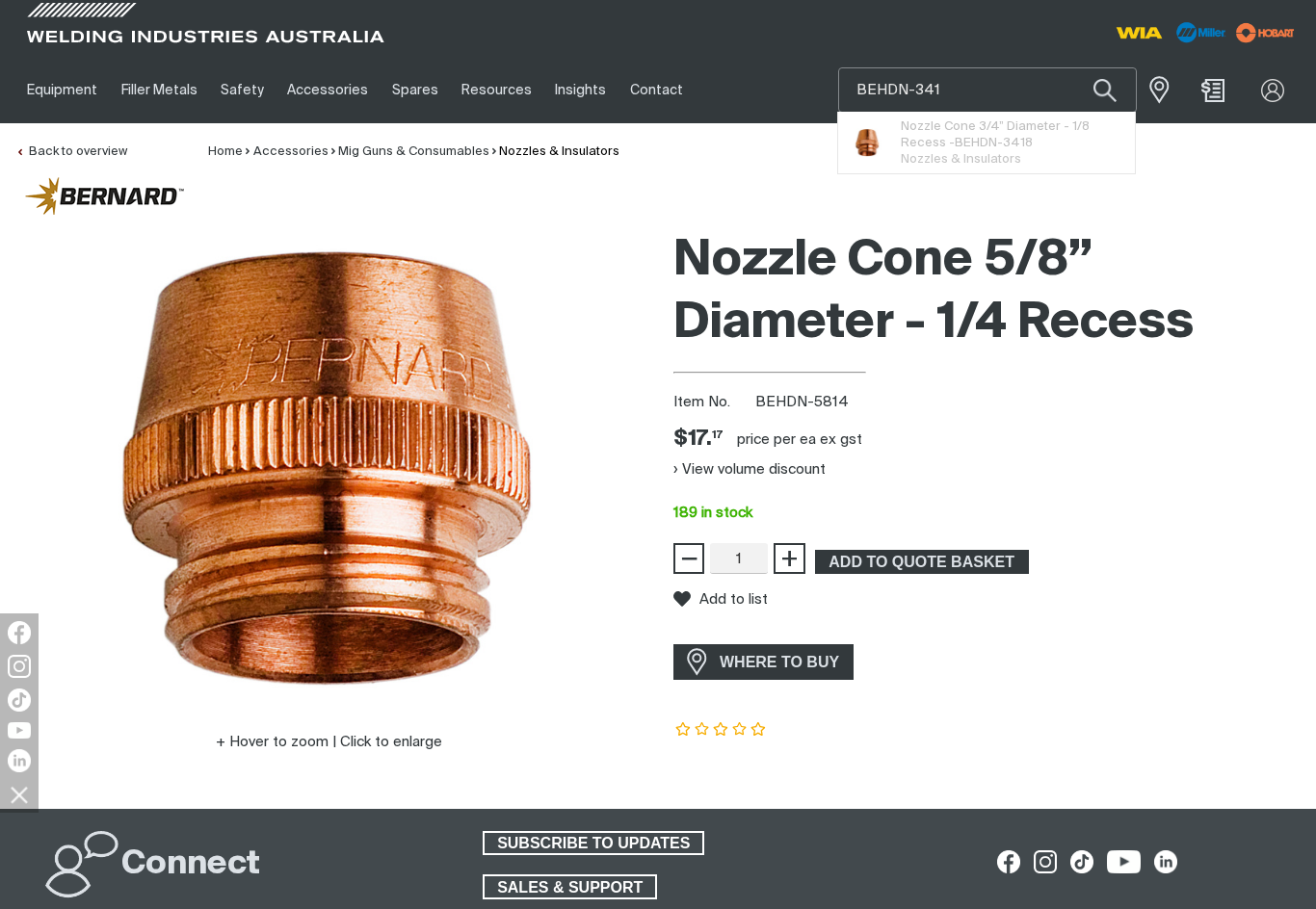
type input "BEHDN-34"
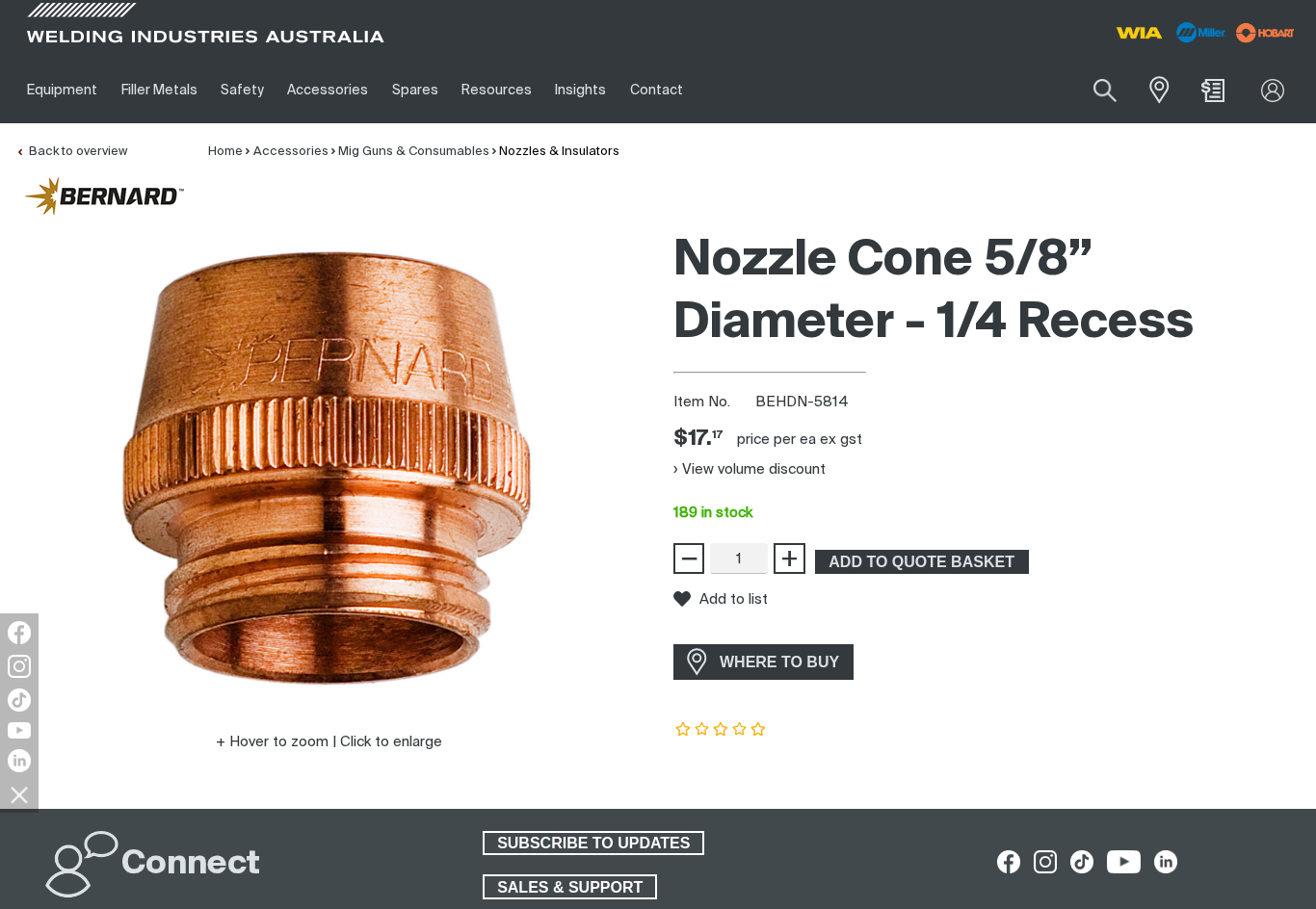
click at [972, 93] on ul "Equipment Stick Welders TIG Welders MIG Welders Multi-Process Welders Engine Dr…" at bounding box center [497, 90] width 964 height 66
click at [1102, 96] on button "Search products" at bounding box center [1104, 92] width 78 height 55
click at [996, 93] on input "BEHDN-34" at bounding box center [987, 90] width 296 height 43
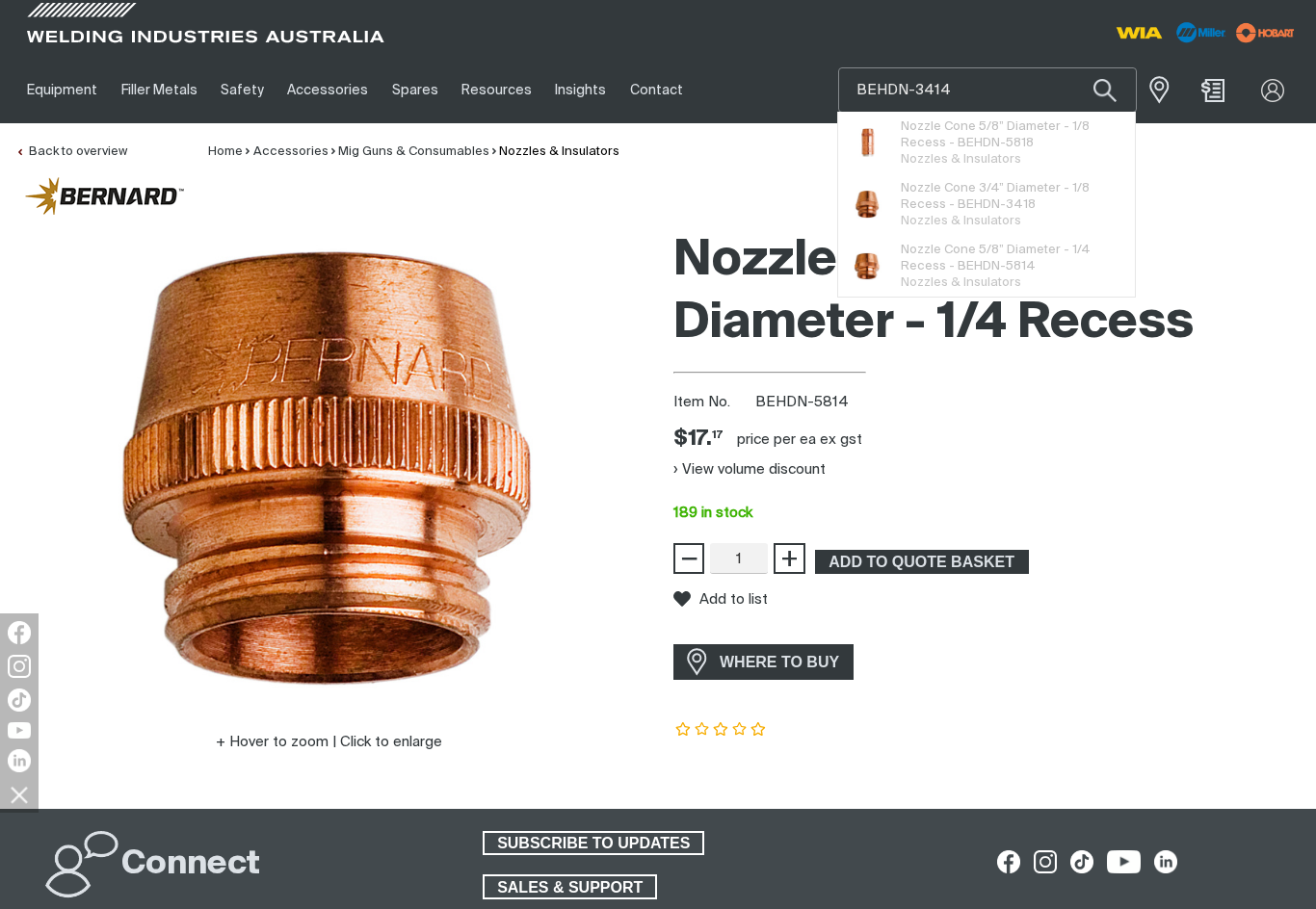
type input "BEHDN-3414"
click at [1104, 90] on button "Search products" at bounding box center [1104, 90] width 66 height 45
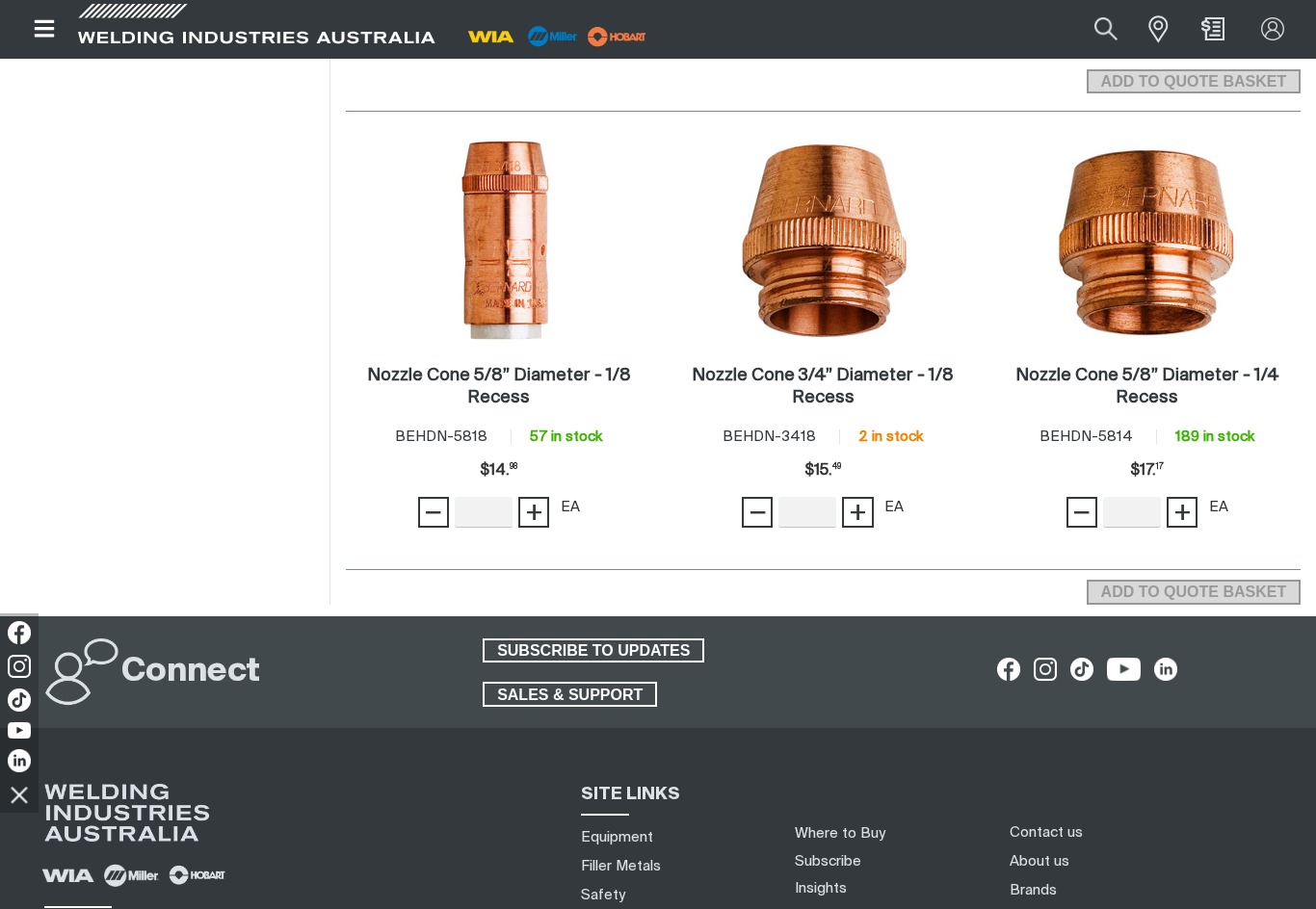
scroll to position [319, 0]
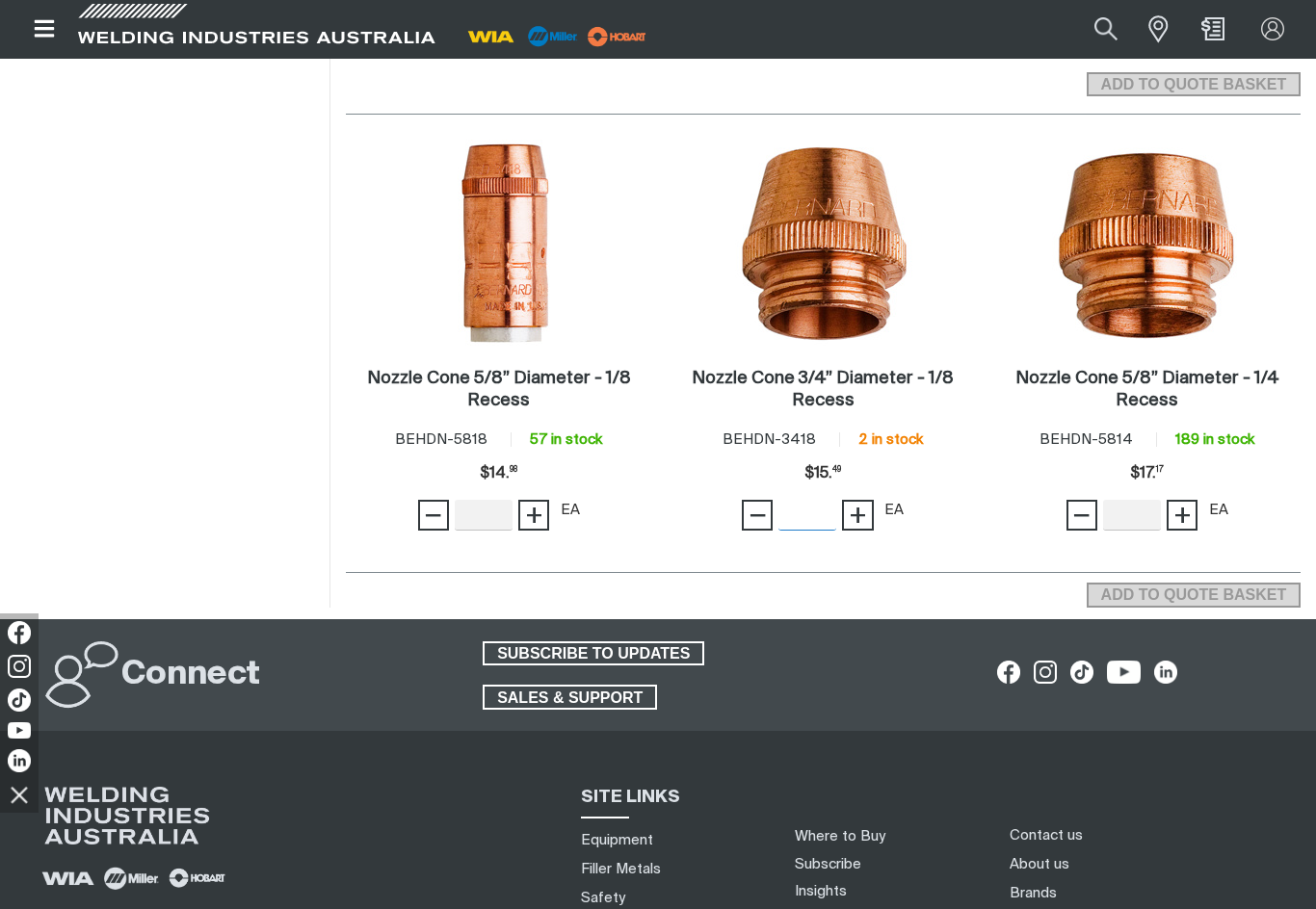
click at [859, 517] on span "+" at bounding box center [858, 515] width 19 height 32
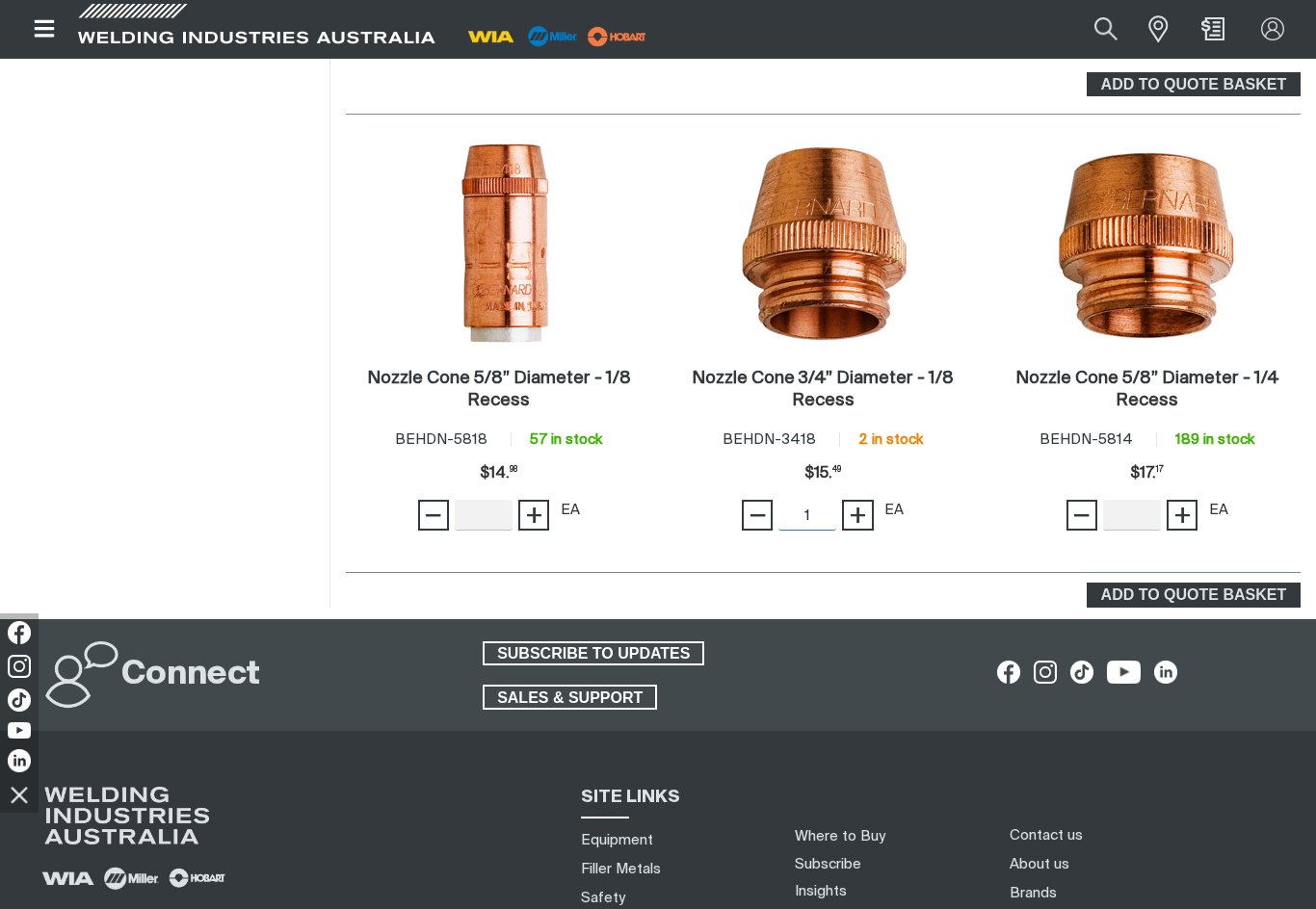
click at [862, 522] on span "+" at bounding box center [858, 515] width 19 height 32
click at [860, 526] on span "+" at bounding box center [858, 515] width 19 height 32
click at [865, 518] on span "+" at bounding box center [858, 515] width 19 height 32
click at [864, 517] on span "+" at bounding box center [858, 515] width 19 height 32
click at [870, 517] on button "+" at bounding box center [857, 515] width 31 height 31
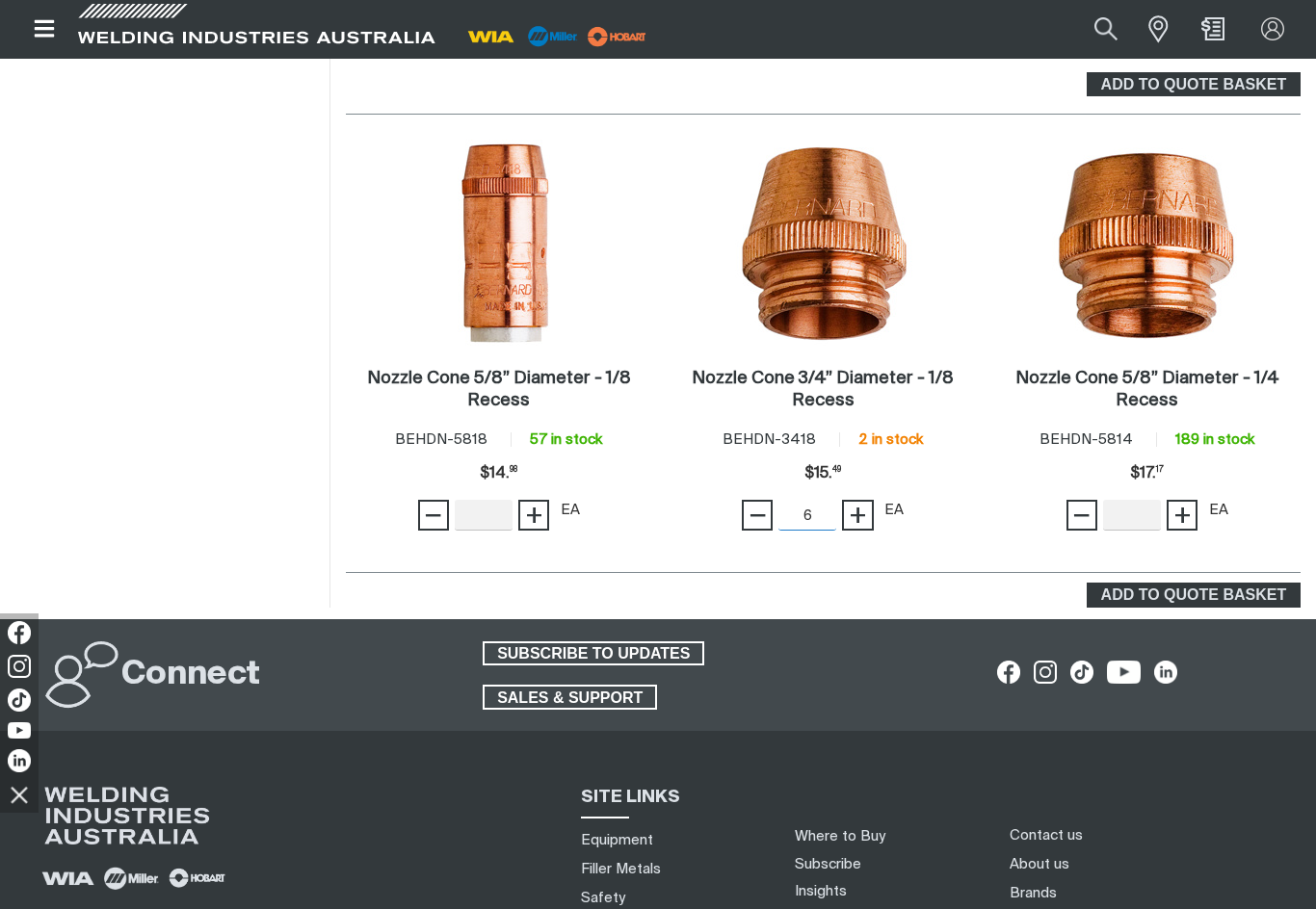
click at [870, 517] on button "+" at bounding box center [857, 515] width 31 height 31
click at [872, 519] on button "+" at bounding box center [857, 515] width 31 height 31
click at [872, 520] on button "+" at bounding box center [857, 515] width 31 height 31
click at [873, 513] on button "+" at bounding box center [857, 515] width 31 height 31
type input "10"
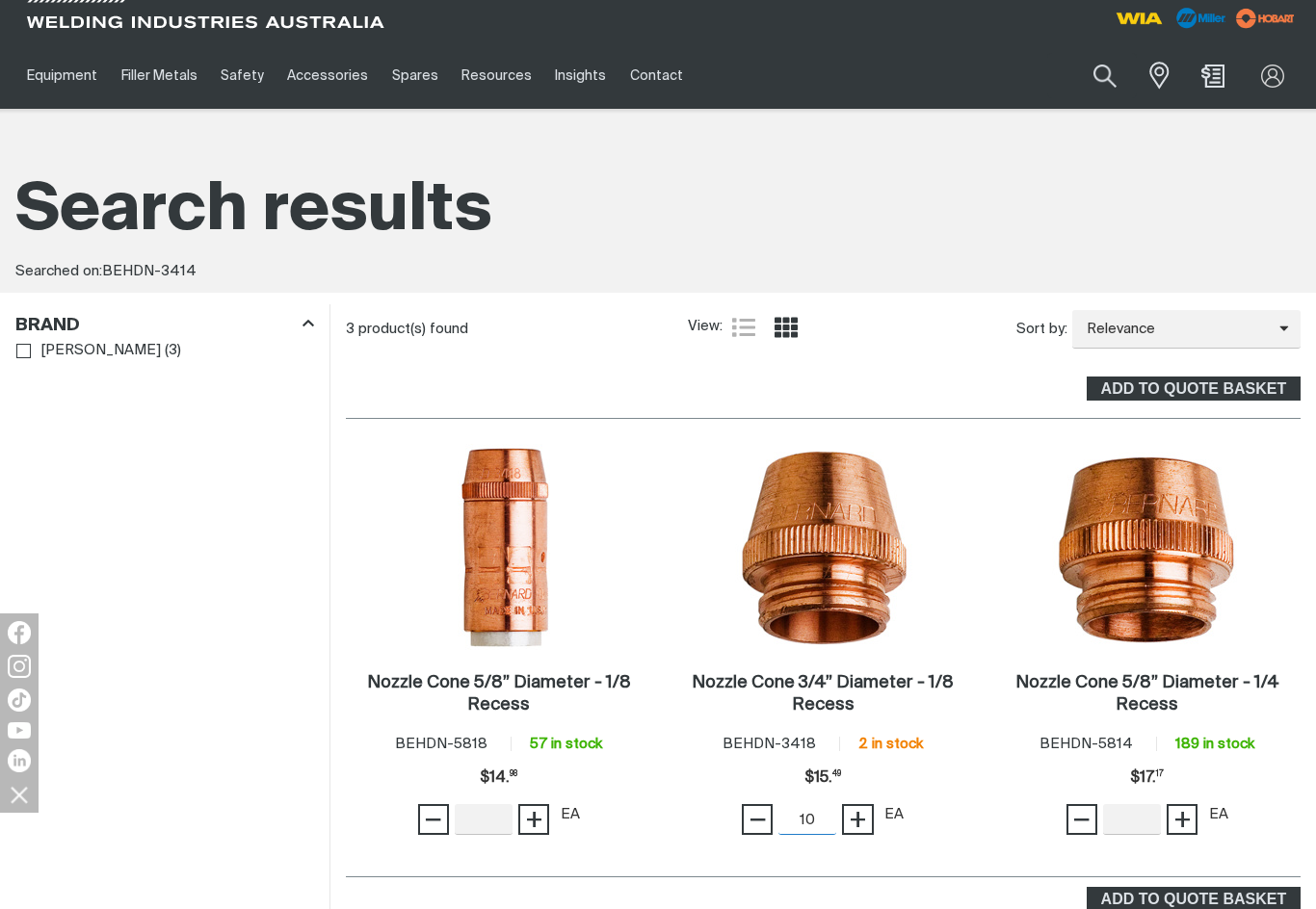
scroll to position [0, 0]
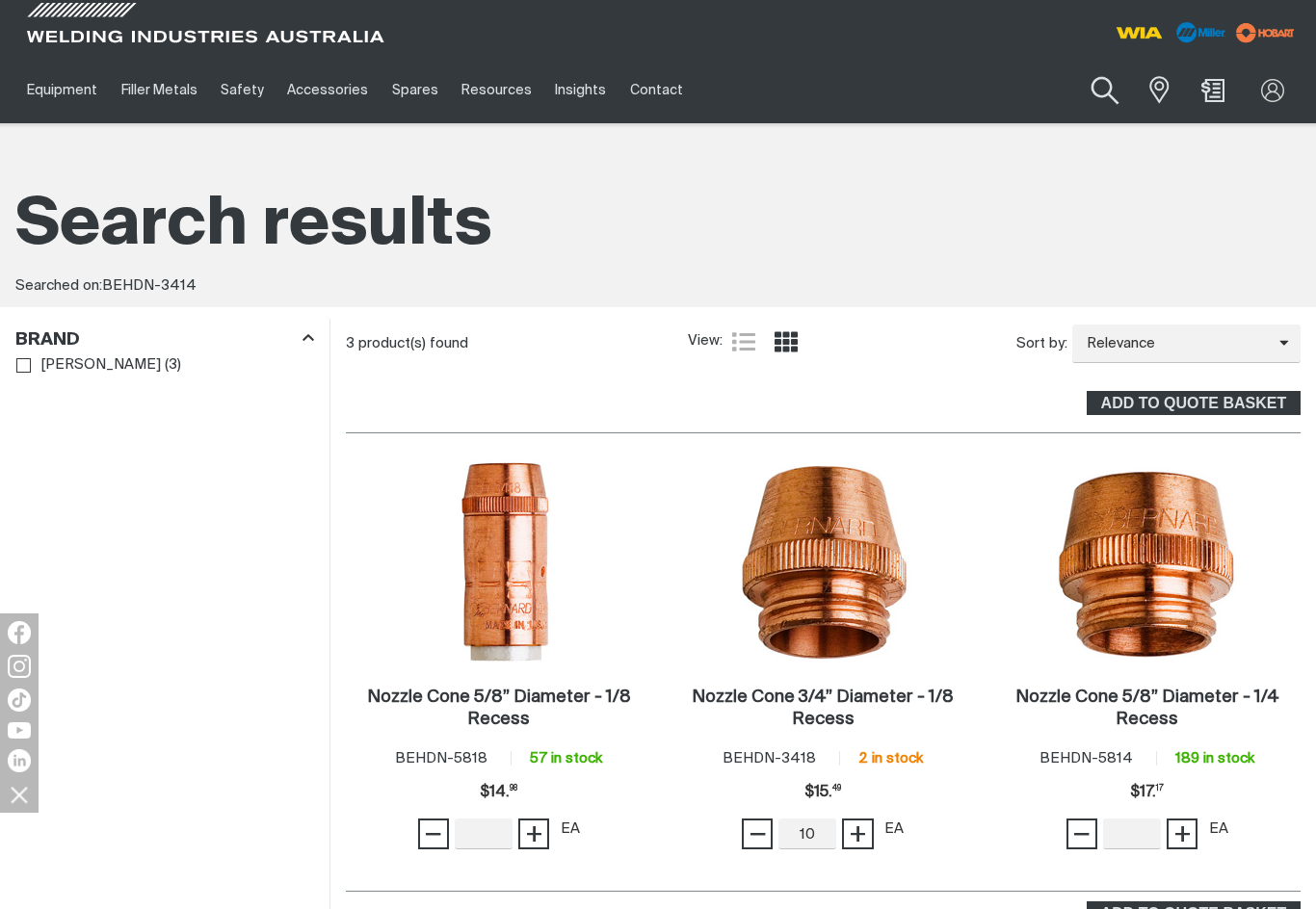
click at [1096, 100] on button "Search products" at bounding box center [1104, 92] width 78 height 55
click at [402, 101] on link "Spares" at bounding box center [415, 90] width 69 height 66
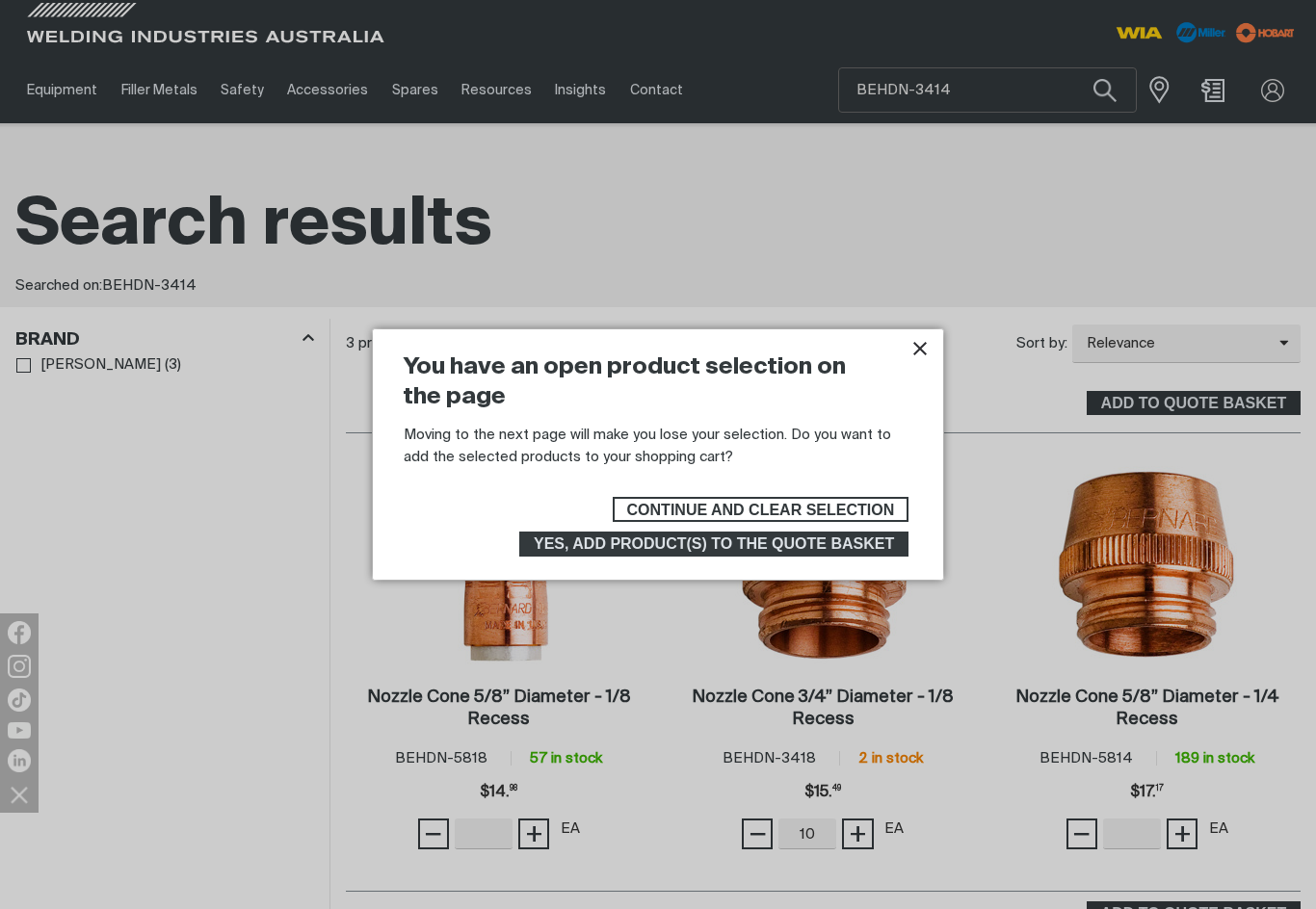
click at [332, 93] on div at bounding box center [658, 454] width 1316 height 909
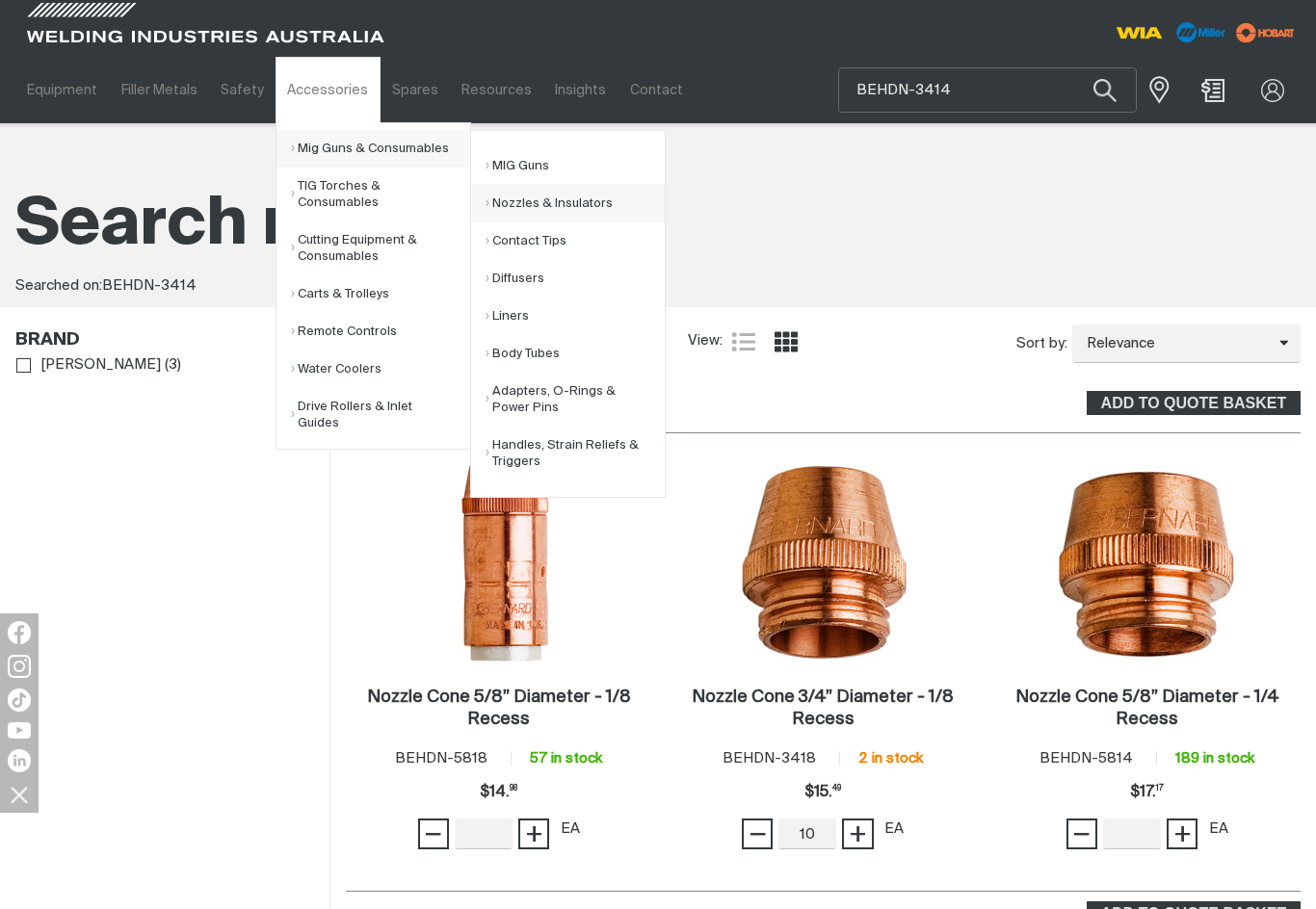
click at [559, 220] on link "Nozzles & Insulators" at bounding box center [575, 204] width 179 height 37
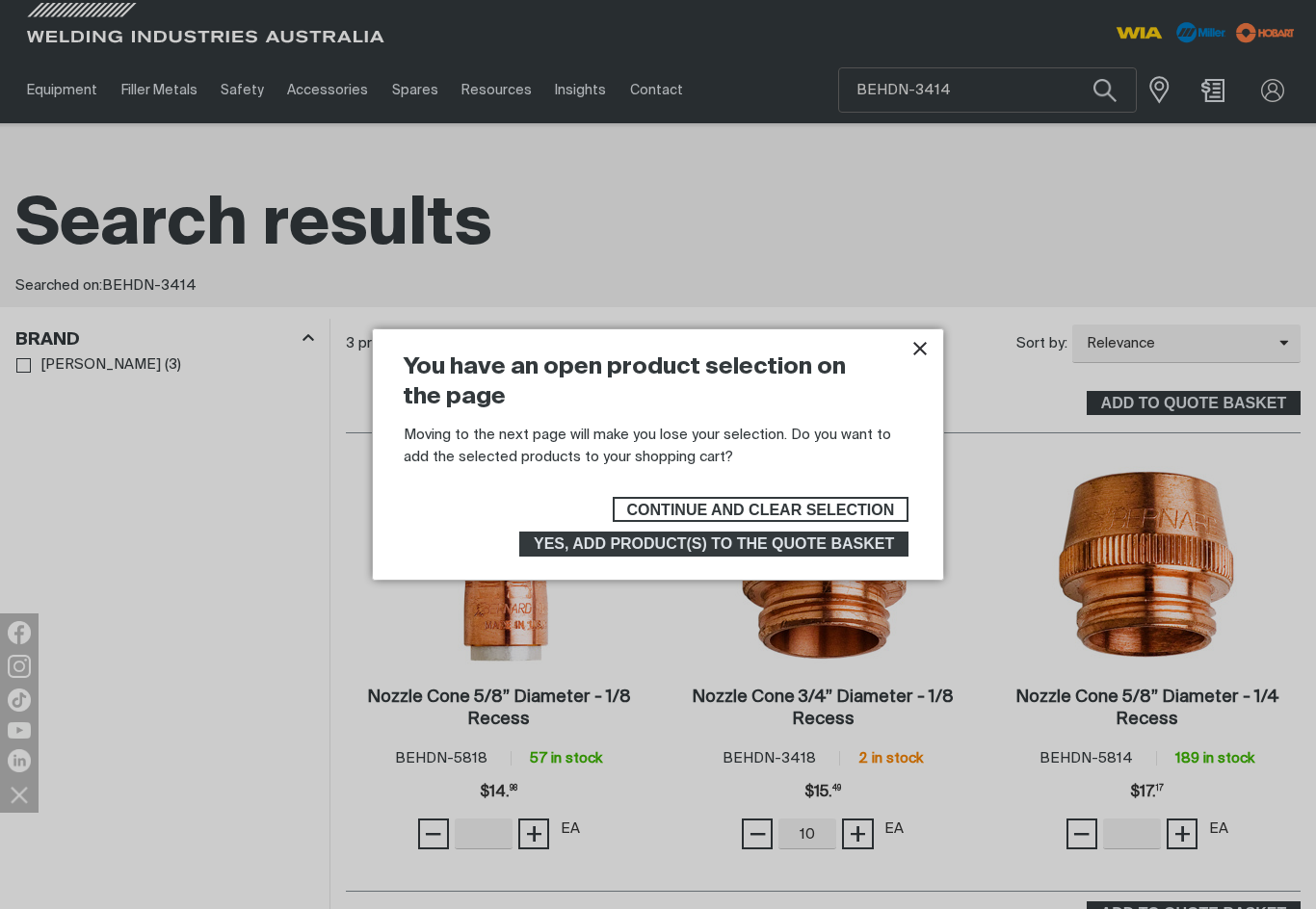
click at [862, 509] on span "Continue and clear selection" at bounding box center [761, 509] width 268 height 25
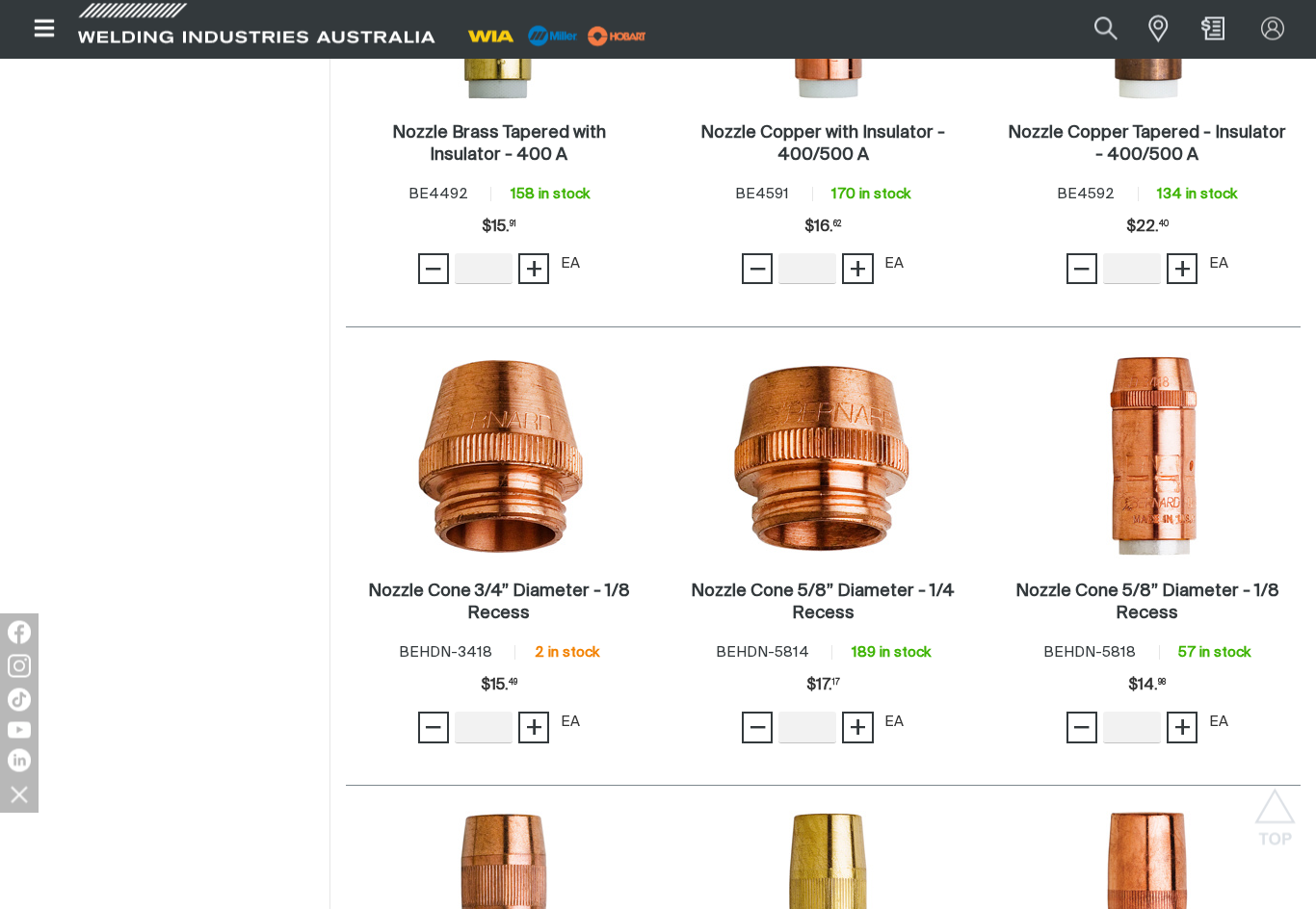
scroll to position [2299, 0]
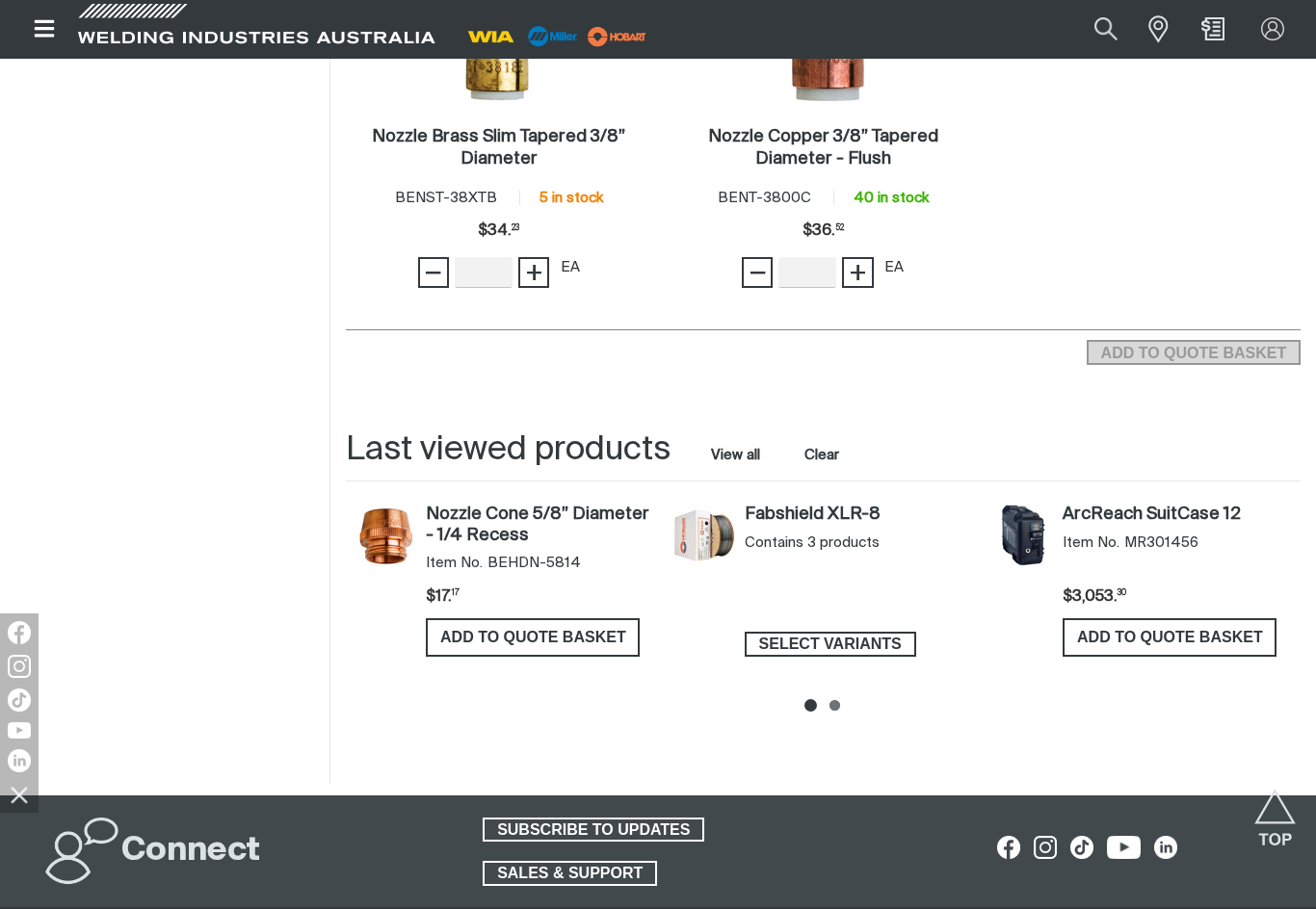
scroll to position [5963, 0]
click at [507, 547] on link "Nozzle Cone 5/8” Diameter - 1/4 Recess" at bounding box center [540, 526] width 229 height 41
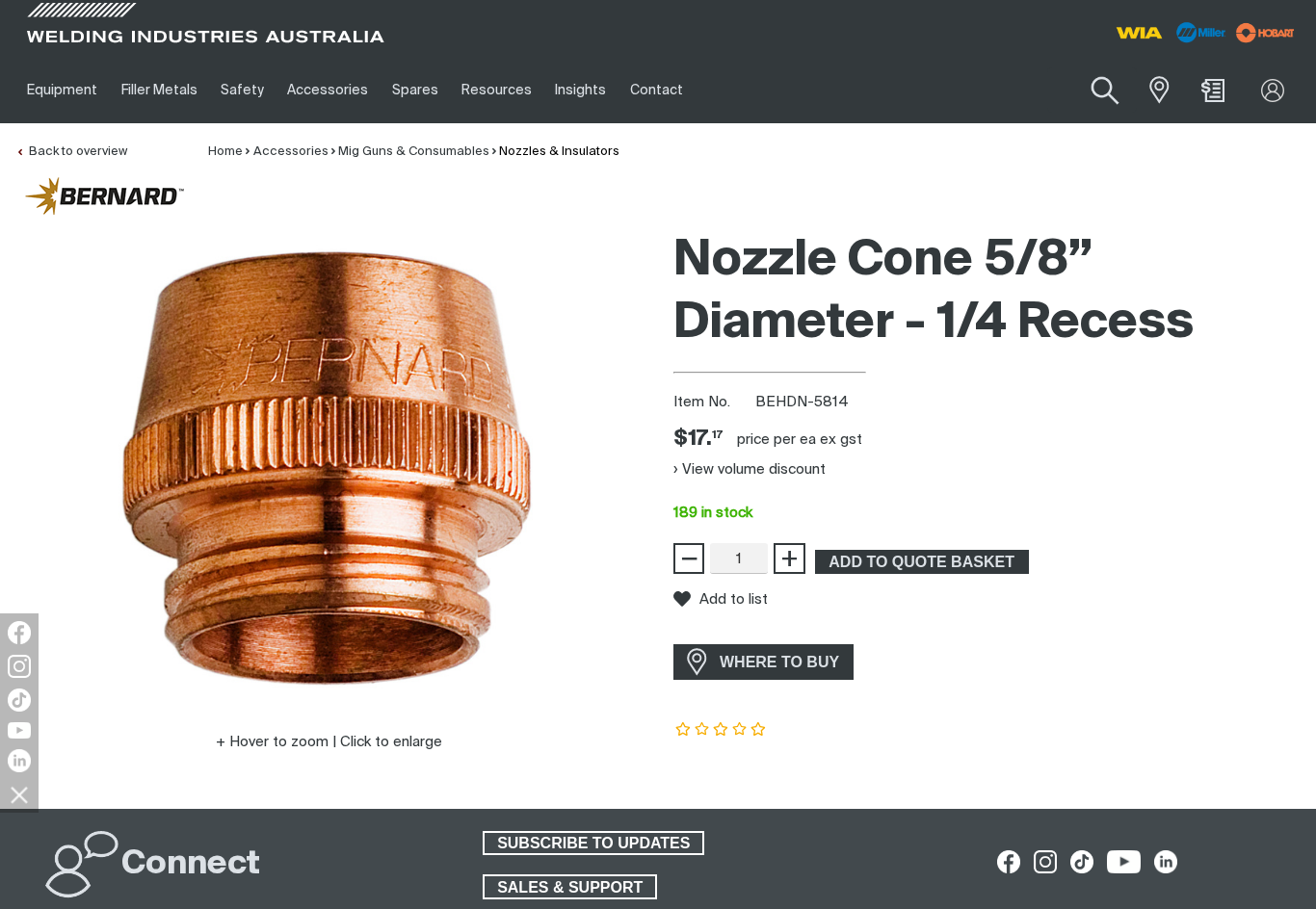
click at [1102, 97] on button "Search products" at bounding box center [1104, 92] width 78 height 55
click at [954, 96] on input "Search" at bounding box center [987, 90] width 296 height 43
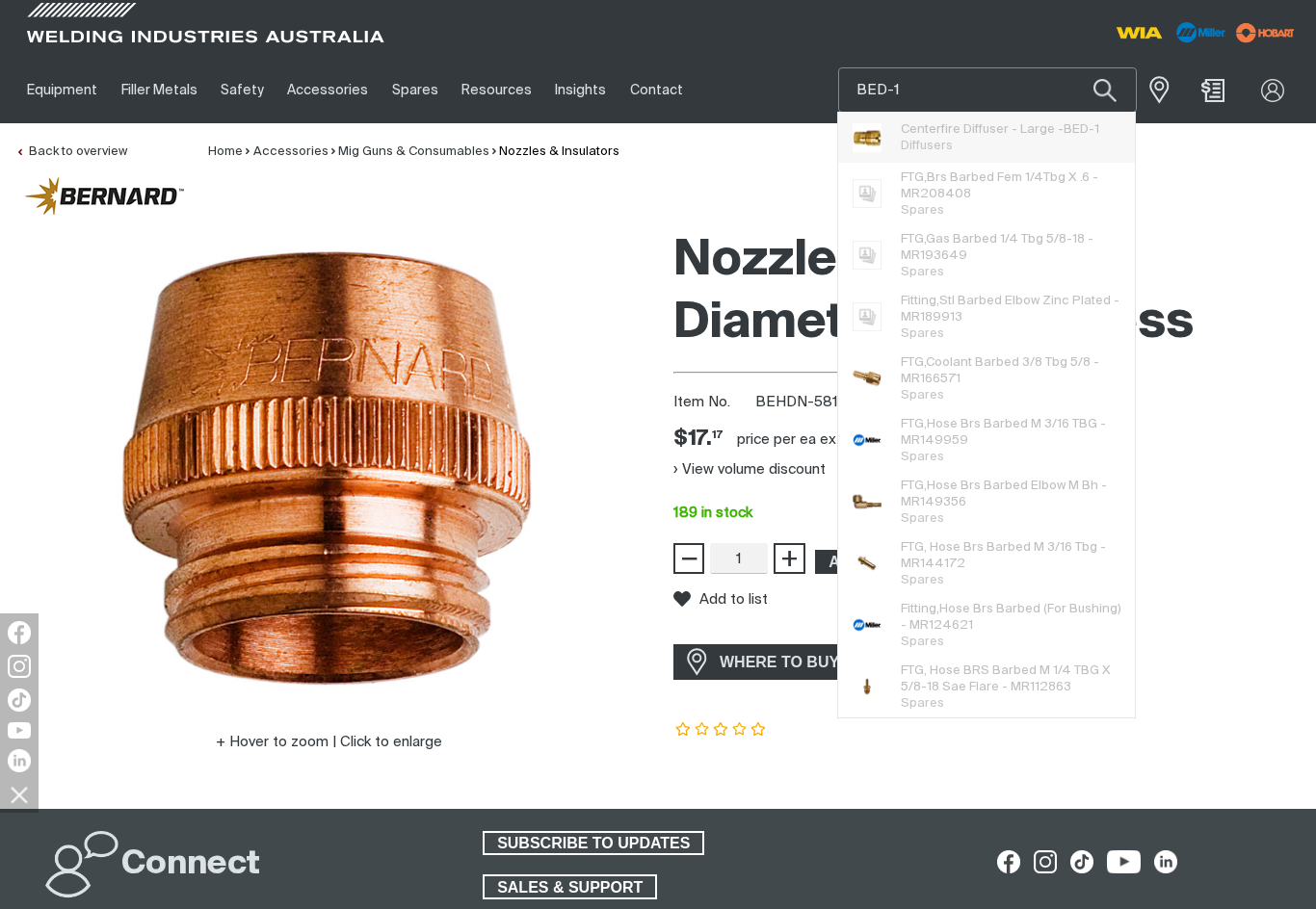
type input "BED-1"
click at [986, 137] on span "Centerfire Diffuser - Large - BED-1" at bounding box center [999, 129] width 198 height 17
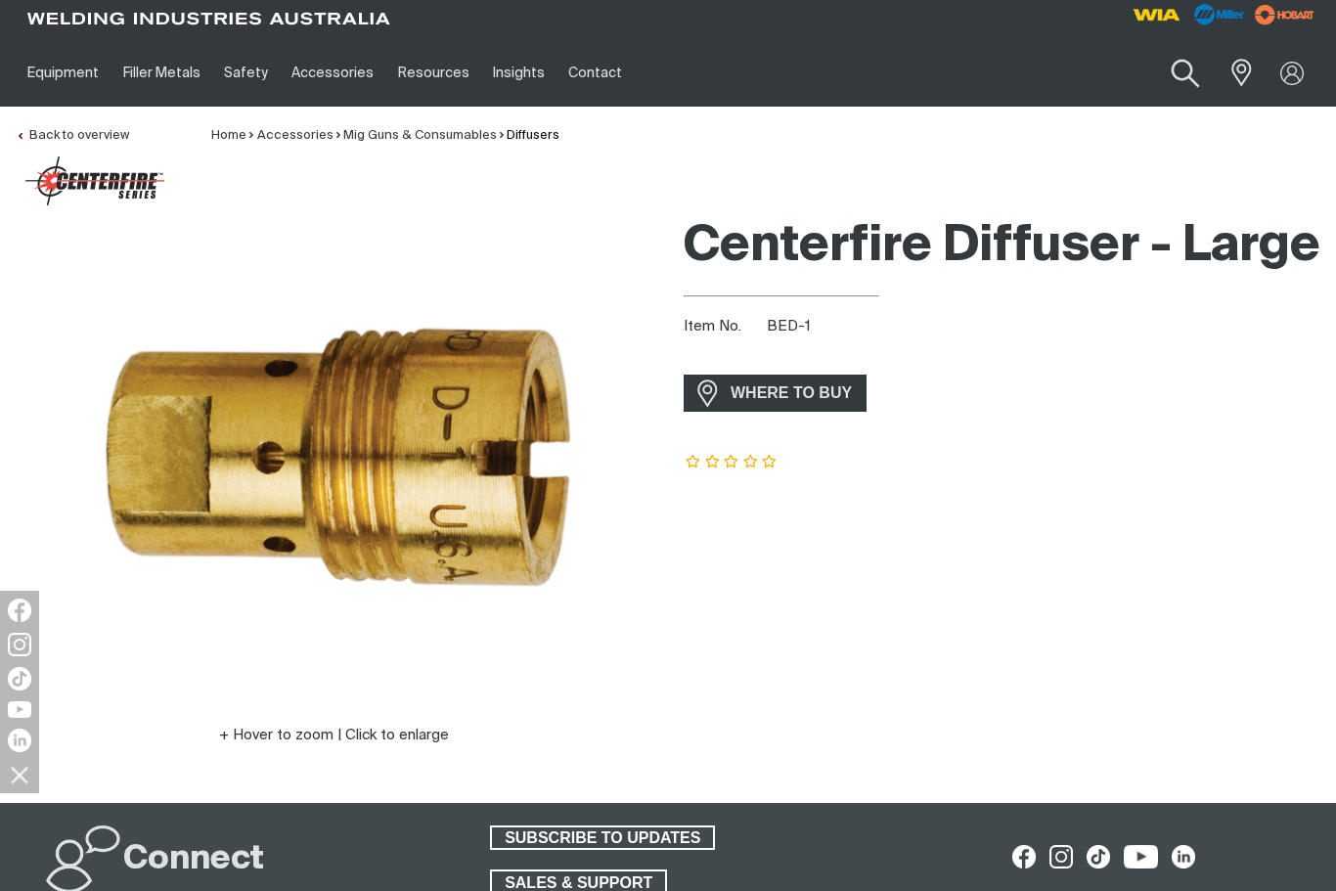
click at [1196, 85] on button "Search products" at bounding box center [1185, 74] width 79 height 56
click at [1076, 75] on input "Search" at bounding box center [1066, 73] width 301 height 44
